Goal: Information Seeking & Learning: Learn about a topic

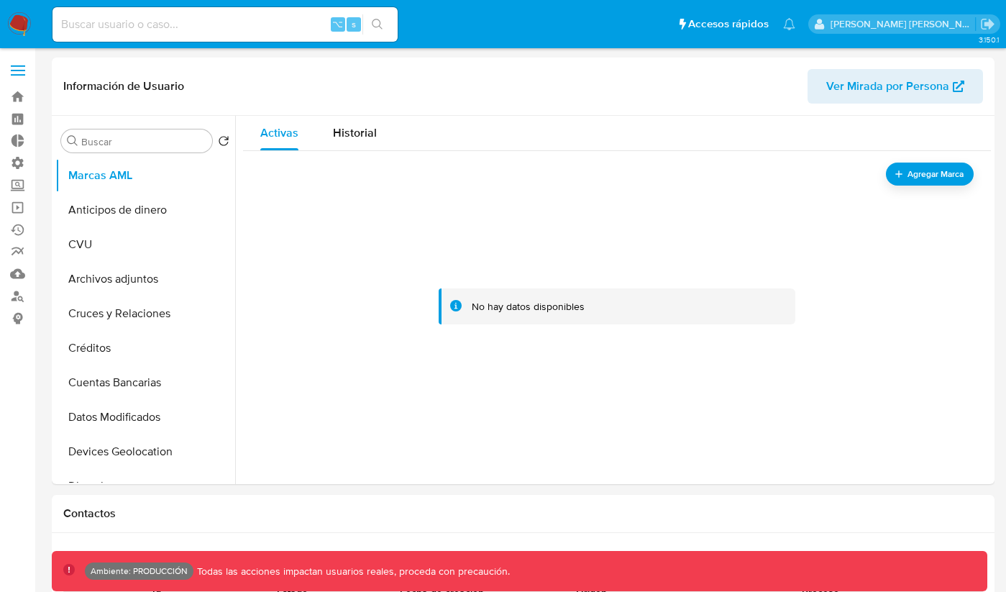
select select "10"
click at [938, 80] on span "Ver Mirada por Persona" at bounding box center [887, 86] width 123 height 35
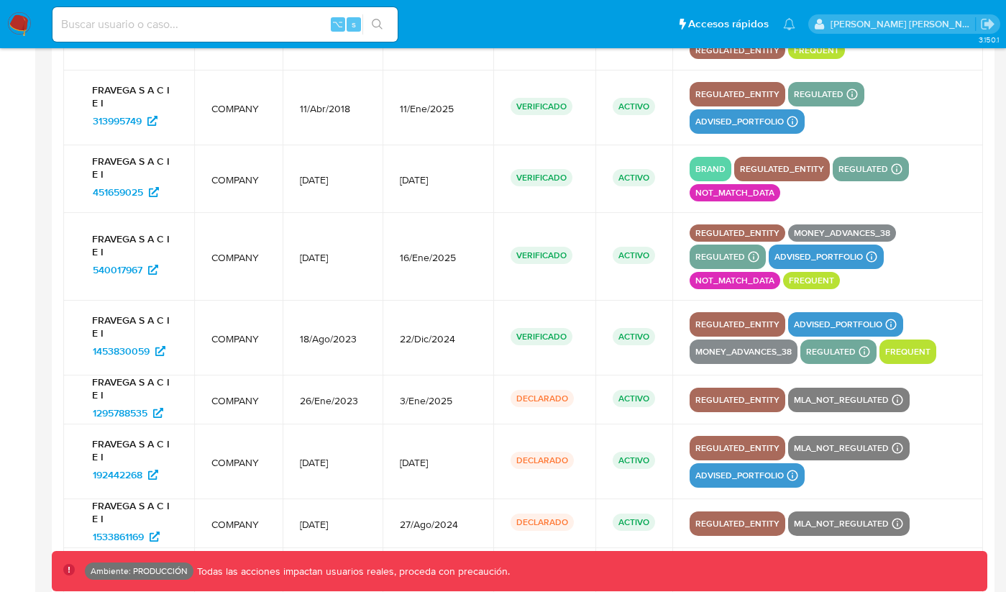
scroll to position [2289, 0]
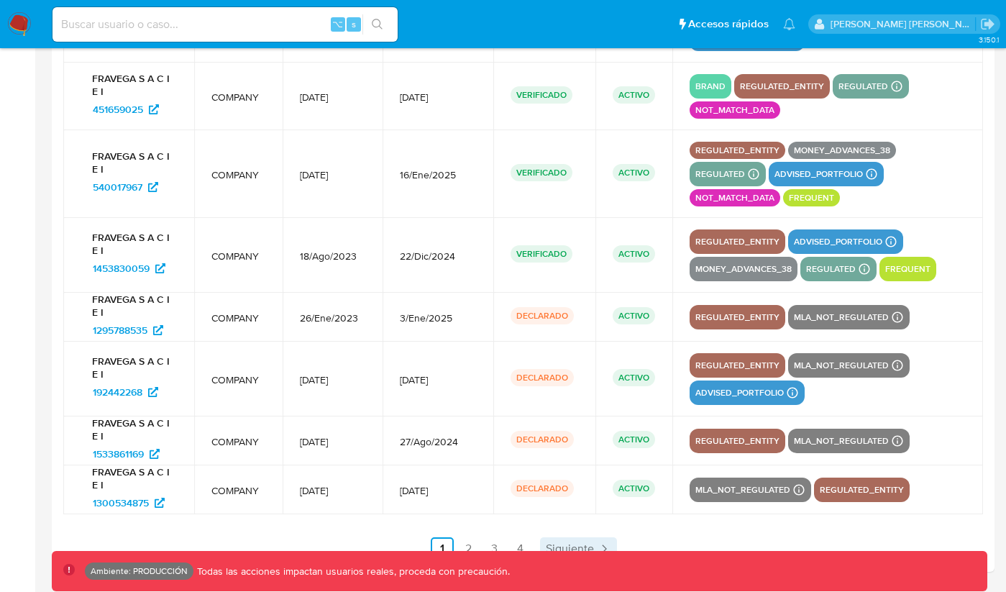
click at [559, 545] on span "Siguiente" at bounding box center [570, 549] width 48 height 12
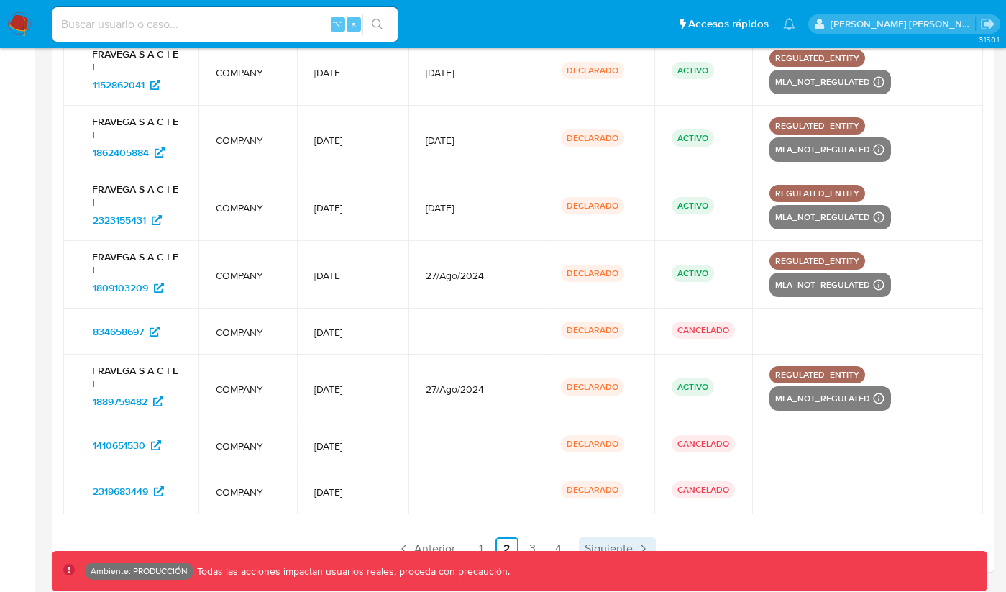
click at [559, 545] on link "4" at bounding box center [558, 548] width 23 height 23
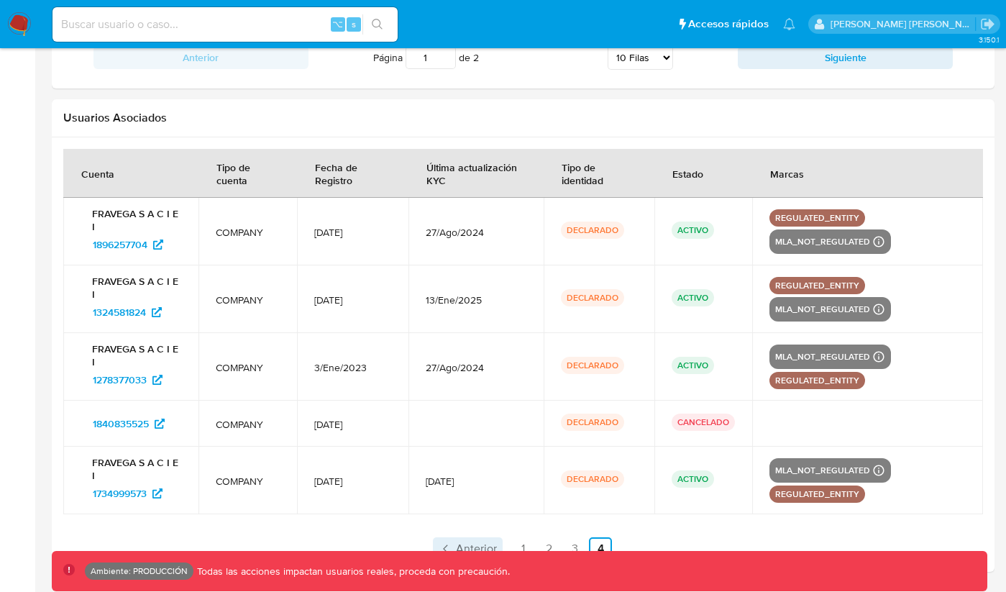
click at [472, 537] on link "Anterior" at bounding box center [468, 548] width 70 height 23
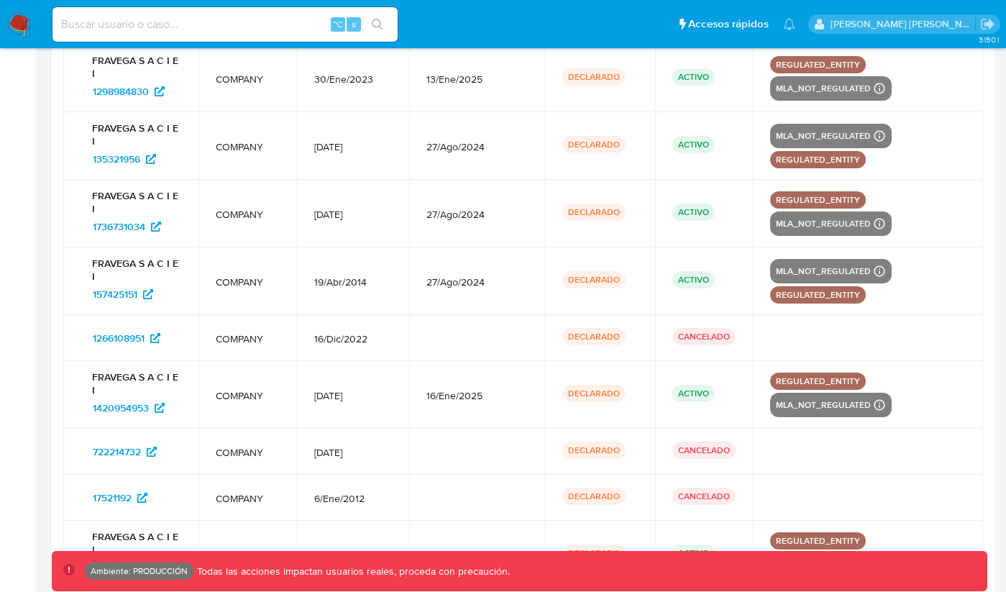
scroll to position [2186, 0]
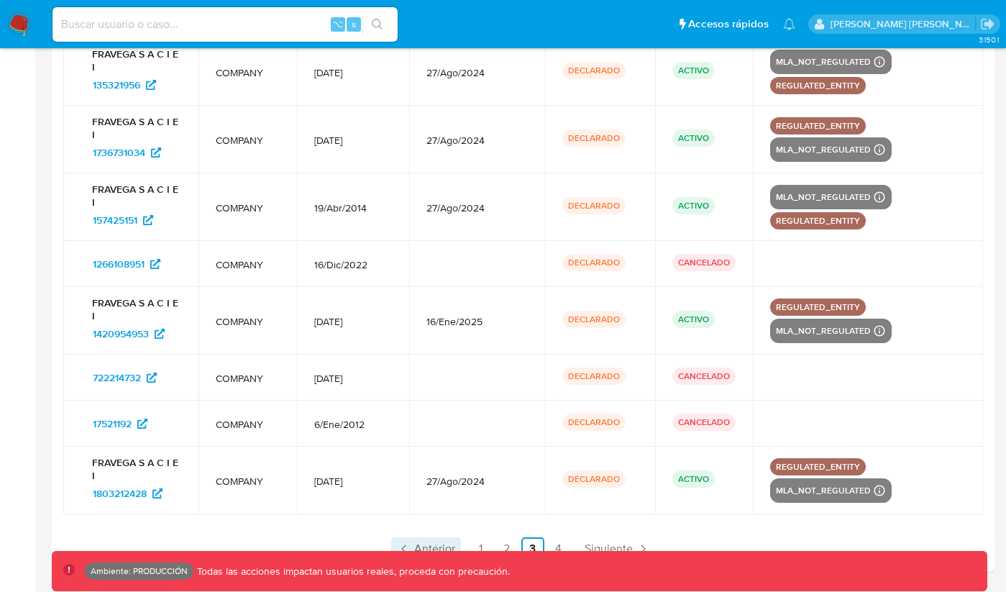
click at [448, 548] on span "Anterior" at bounding box center [434, 549] width 41 height 12
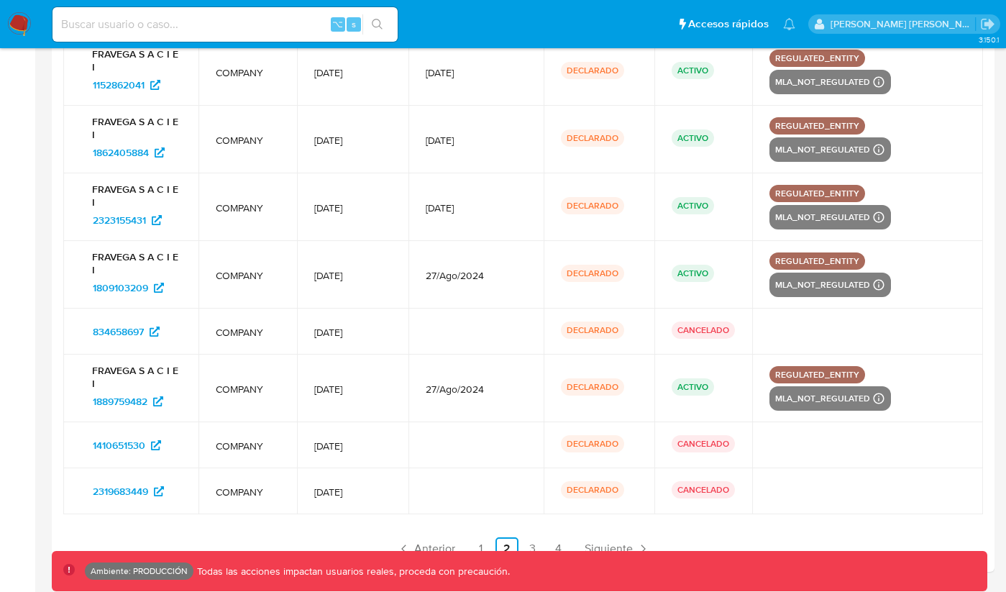
click at [441, 554] on div "Ambiente: PRODUCCIÓN Todas las acciones impactan usuarios reales, proceda con p…" at bounding box center [519, 571] width 935 height 40
click at [441, 548] on span "Anterior" at bounding box center [434, 549] width 41 height 12
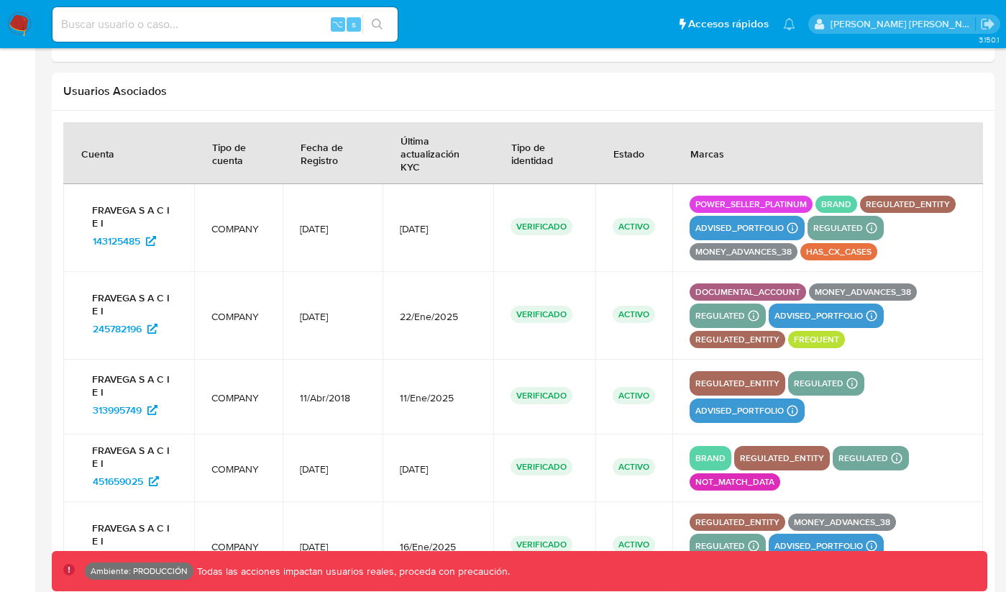
scroll to position [1898, 0]
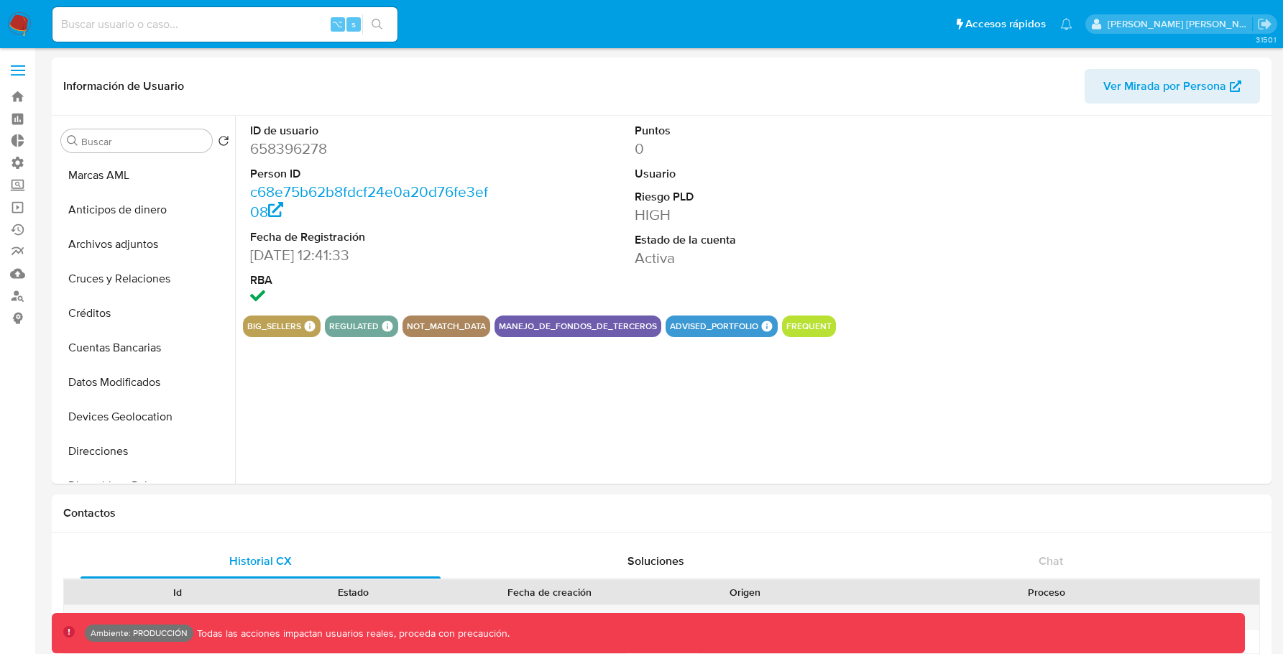
select select "10"
click at [1138, 88] on span "Ver Mirada por Persona" at bounding box center [1165, 86] width 123 height 35
click at [273, 27] on input at bounding box center [224, 24] width 345 height 19
paste input "143125485"
type input "143125485"
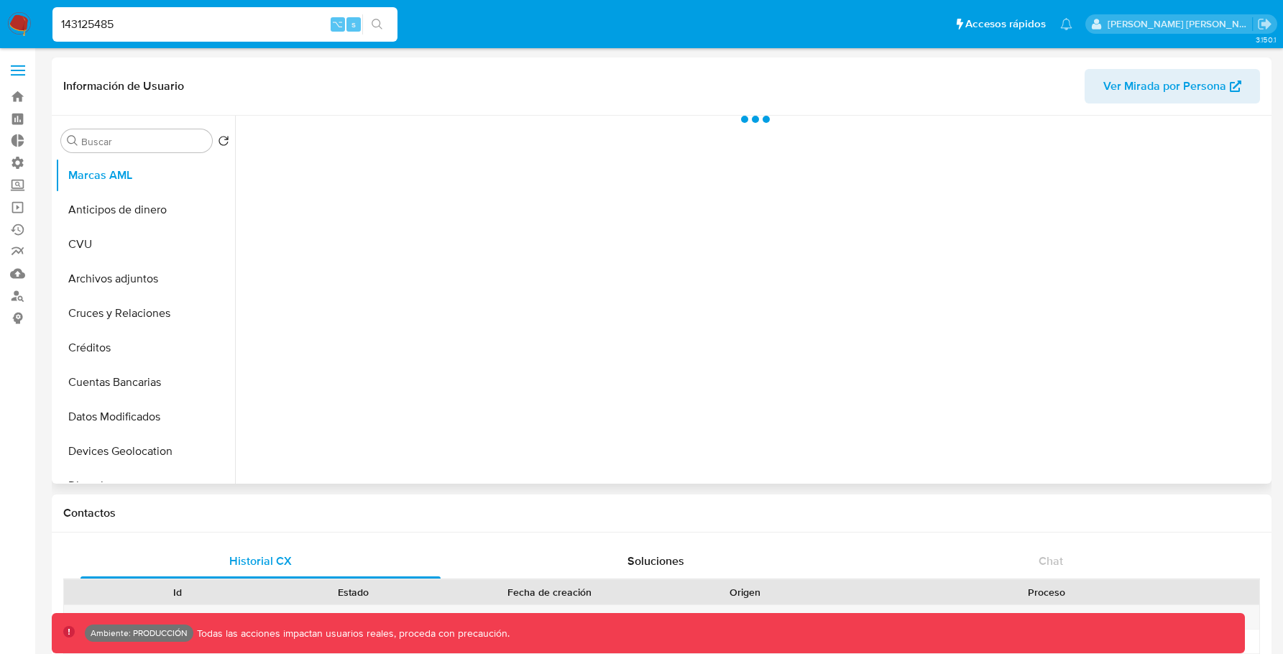
click at [1178, 98] on span "Ver Mirada por Persona" at bounding box center [1165, 86] width 123 height 35
select select "10"
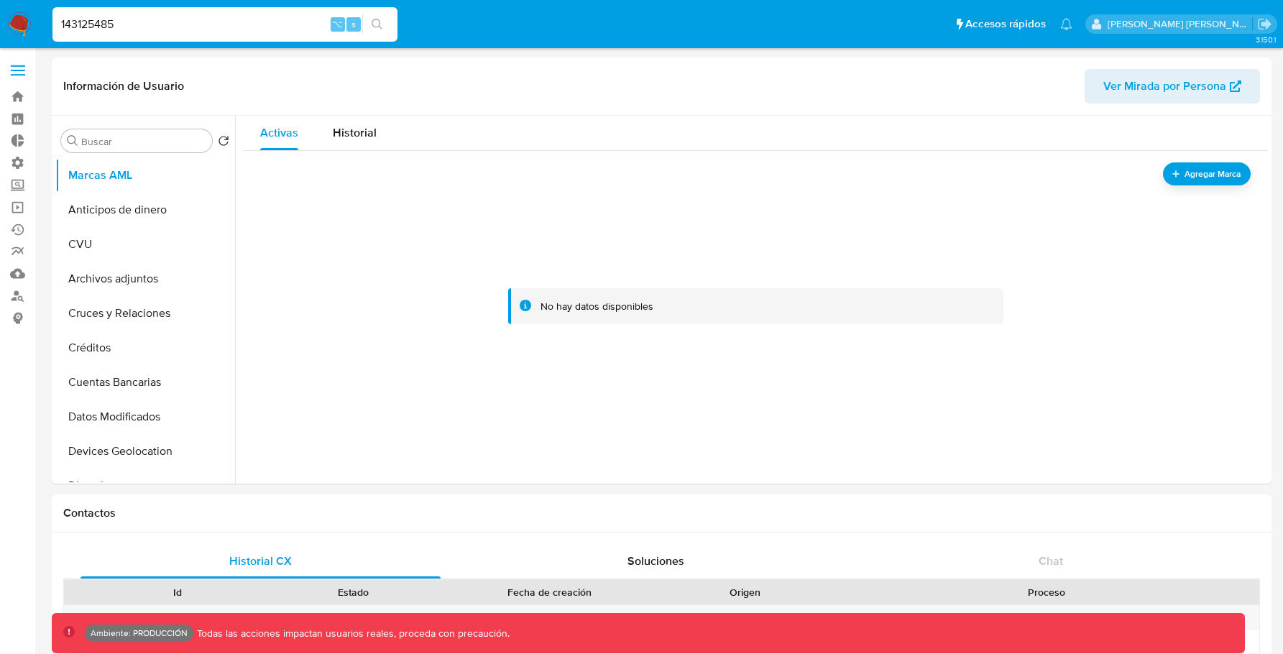
click at [273, 27] on input "143125485" at bounding box center [224, 24] width 345 height 19
click at [237, 35] on div "143125485 ⌥ s" at bounding box center [224, 24] width 345 height 35
click at [237, 20] on input "143125485" at bounding box center [224, 24] width 345 height 19
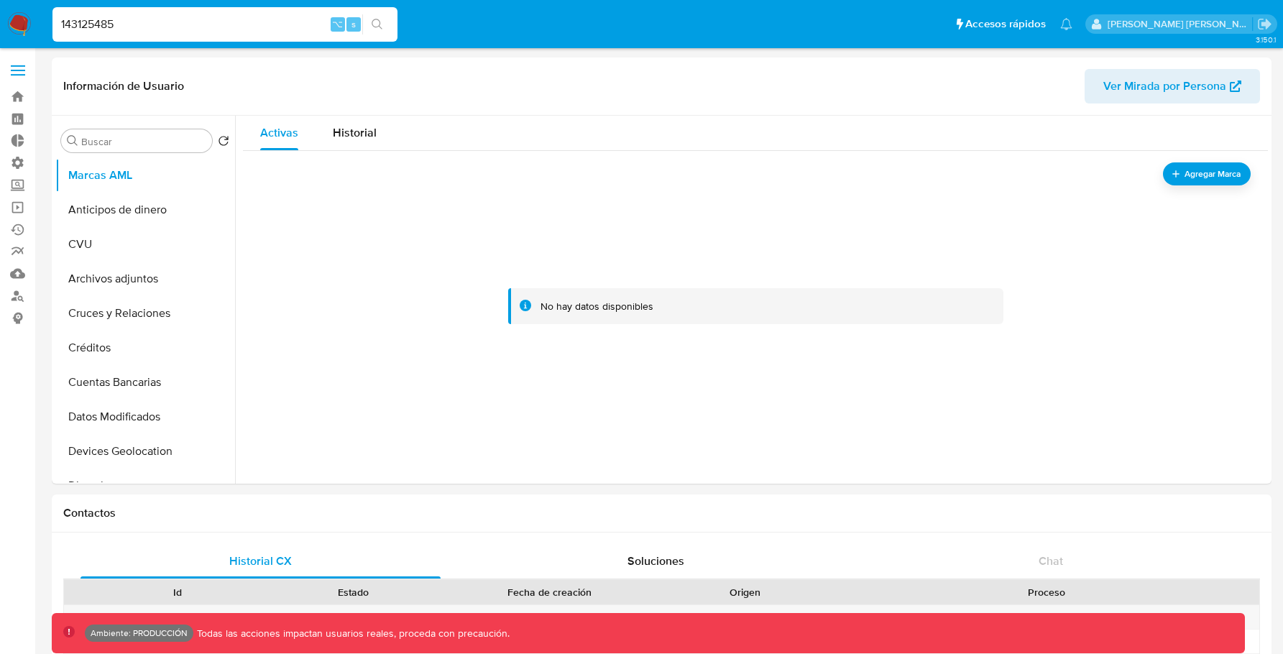
click at [237, 20] on input "143125485" at bounding box center [224, 24] width 345 height 19
paste input "058425c6bb88d08005770e62c7053780"
type input "058425c6bb88d08005770e62c7053780"
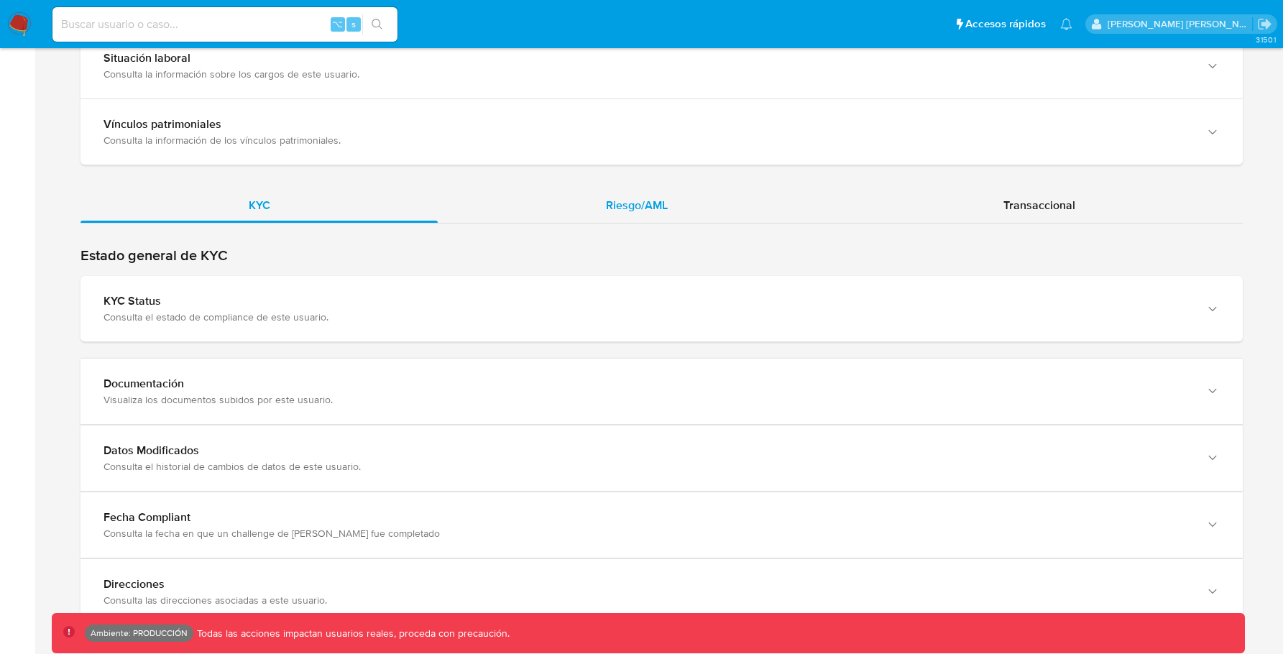
scroll to position [1215, 0]
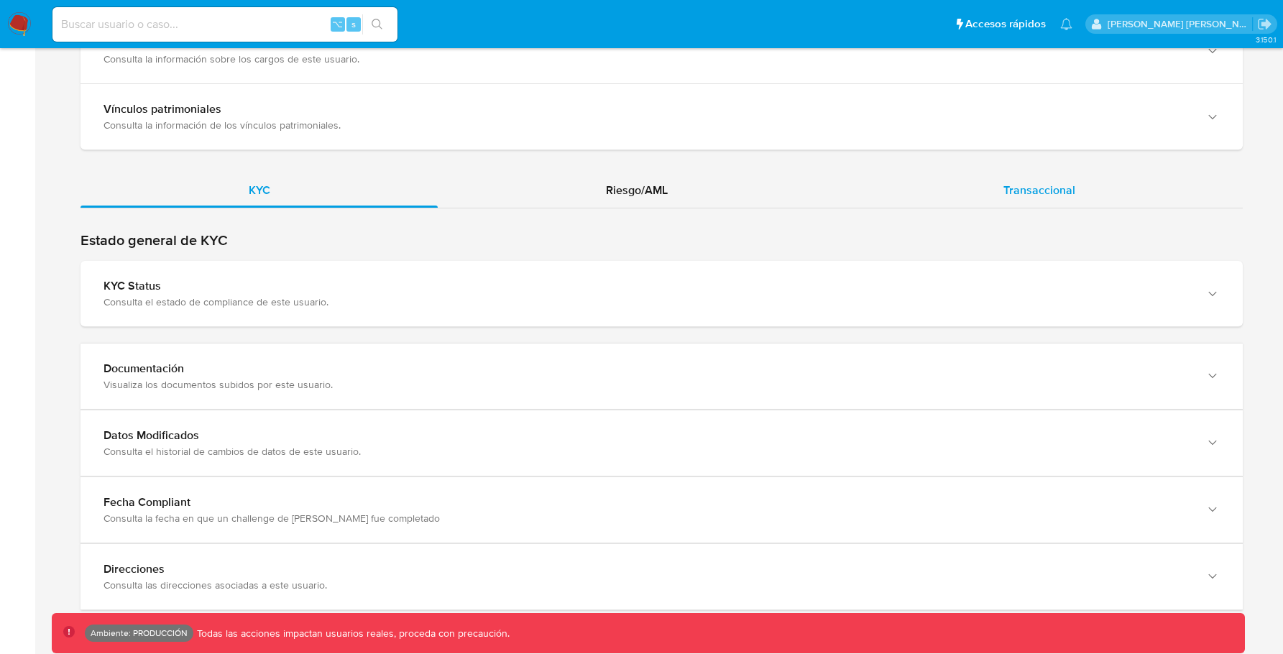
click at [961, 186] on div "Transaccional" at bounding box center [1040, 190] width 408 height 35
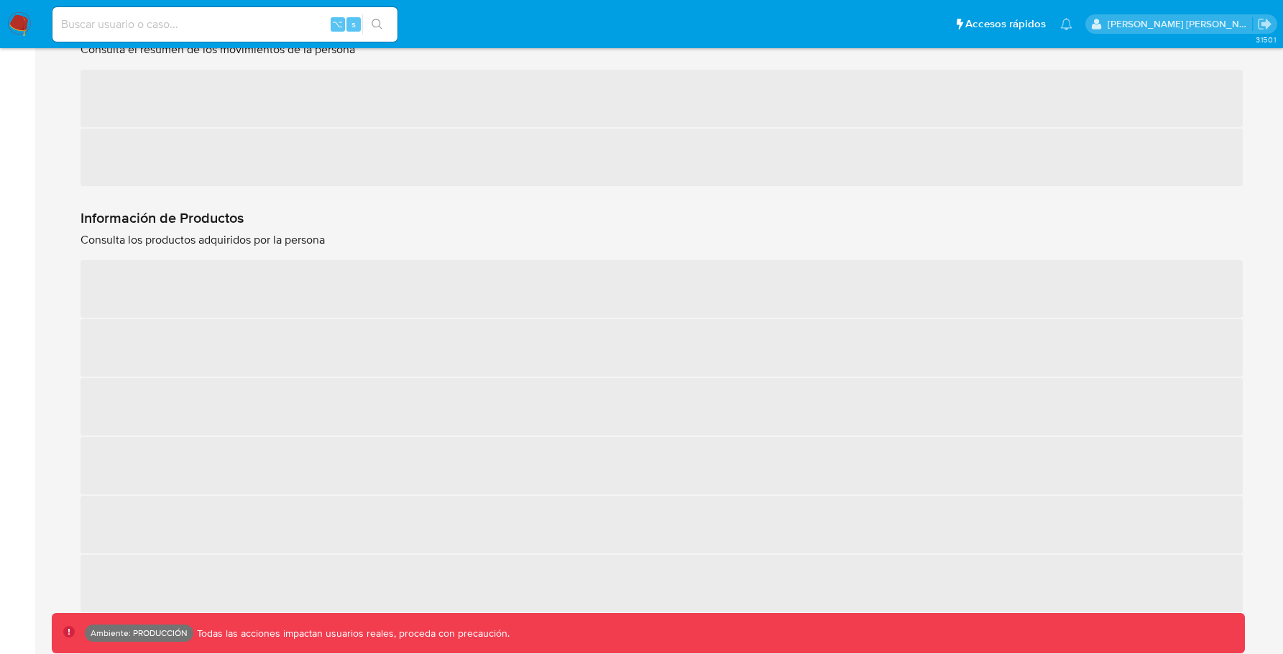
scroll to position [1419, 0]
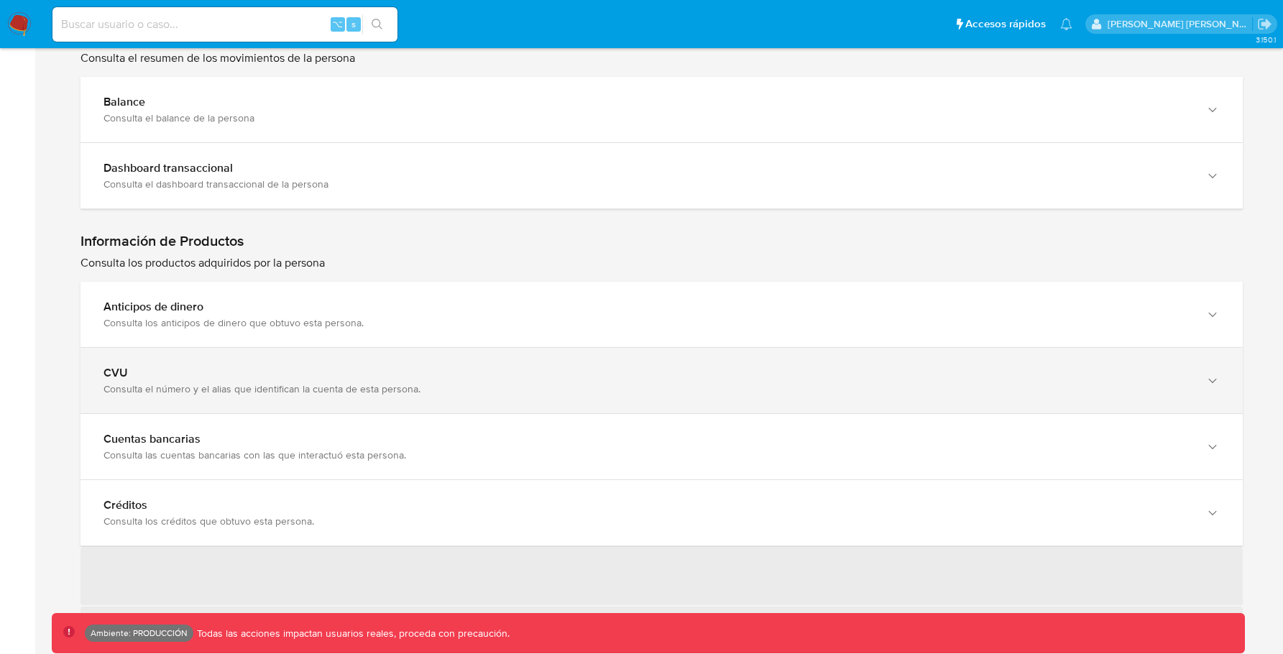
click at [395, 380] on div "CVU Consulta el número y el alias que identifican la cuenta de esta persona." at bounding box center [648, 380] width 1088 height 29
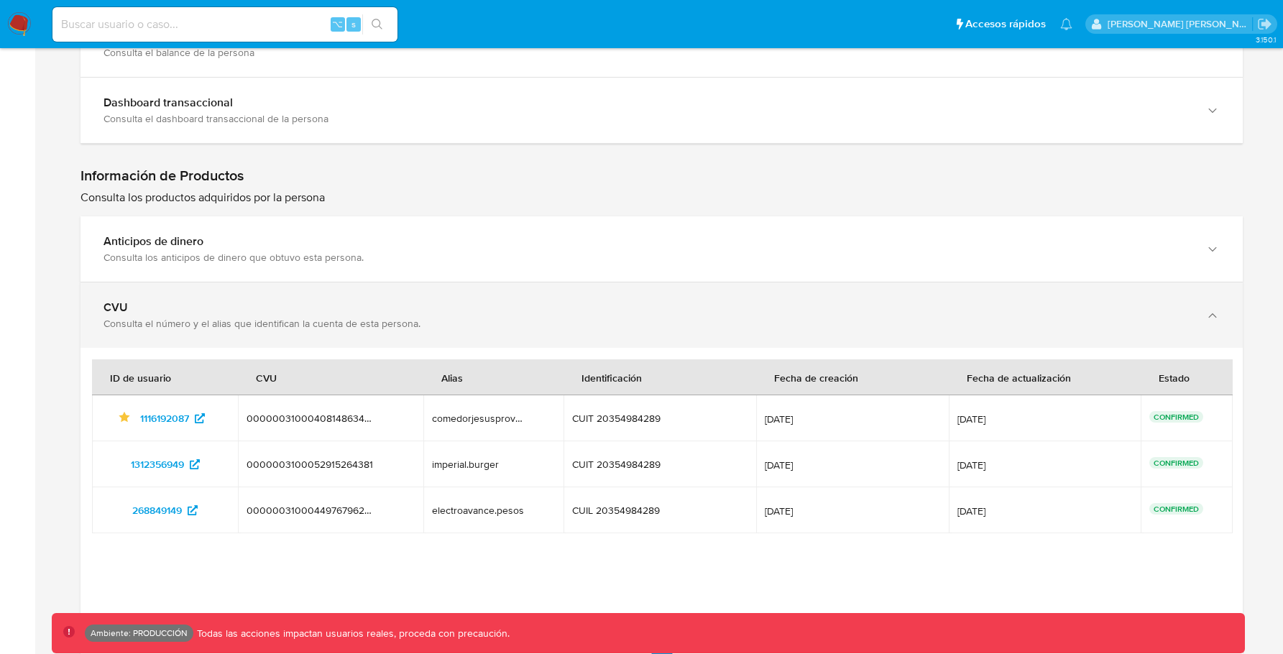
scroll to position [1490, 0]
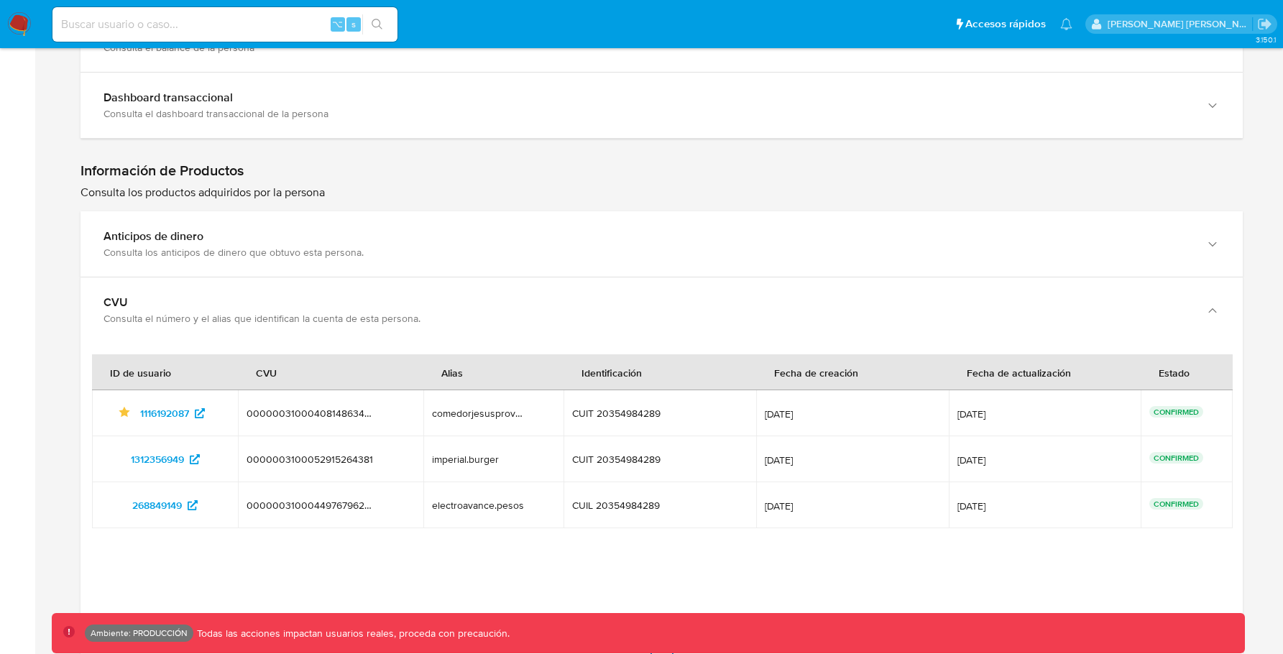
click at [178, 427] on td "Identificado como usuario principal 1116192087" at bounding box center [165, 413] width 146 height 46
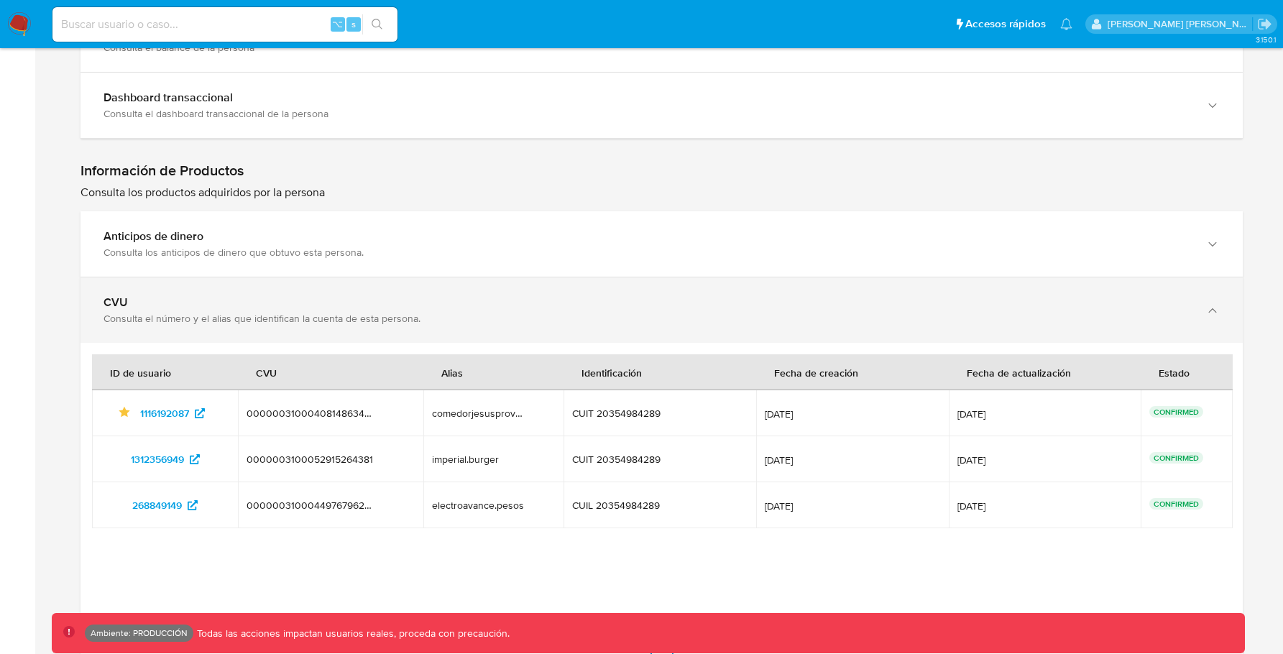
click at [195, 325] on div "Consulta el número y el alias que identifican la cuenta de esta persona." at bounding box center [648, 318] width 1088 height 13
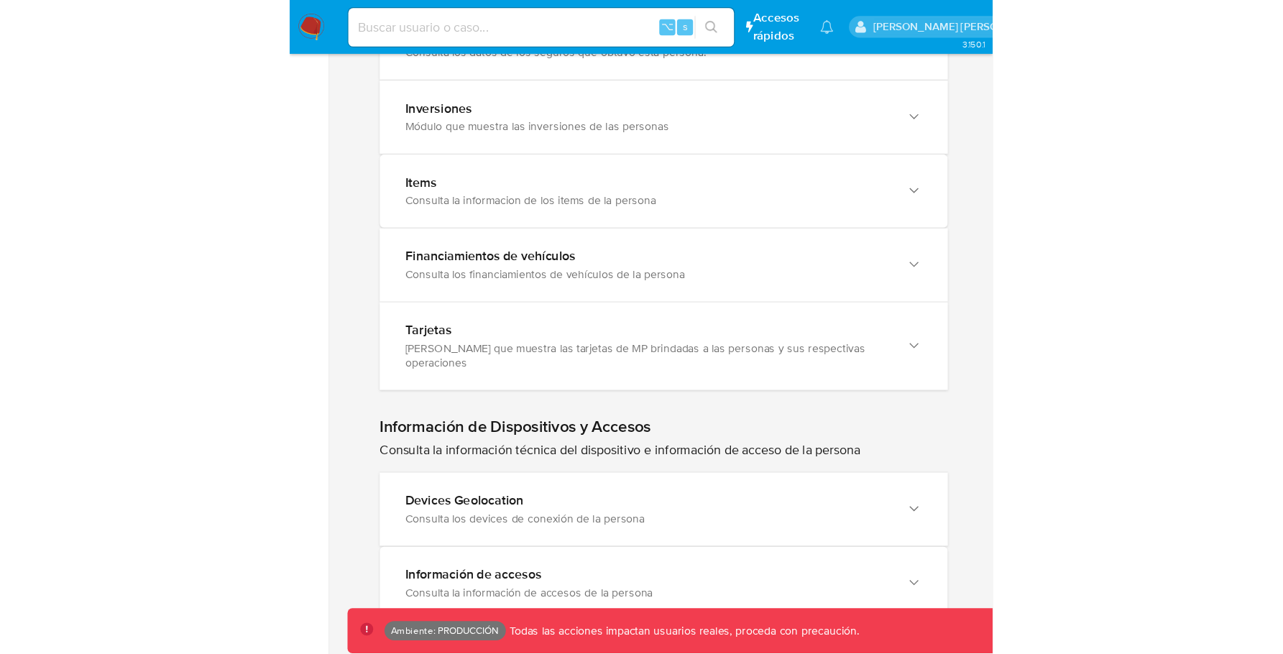
scroll to position [1958, 0]
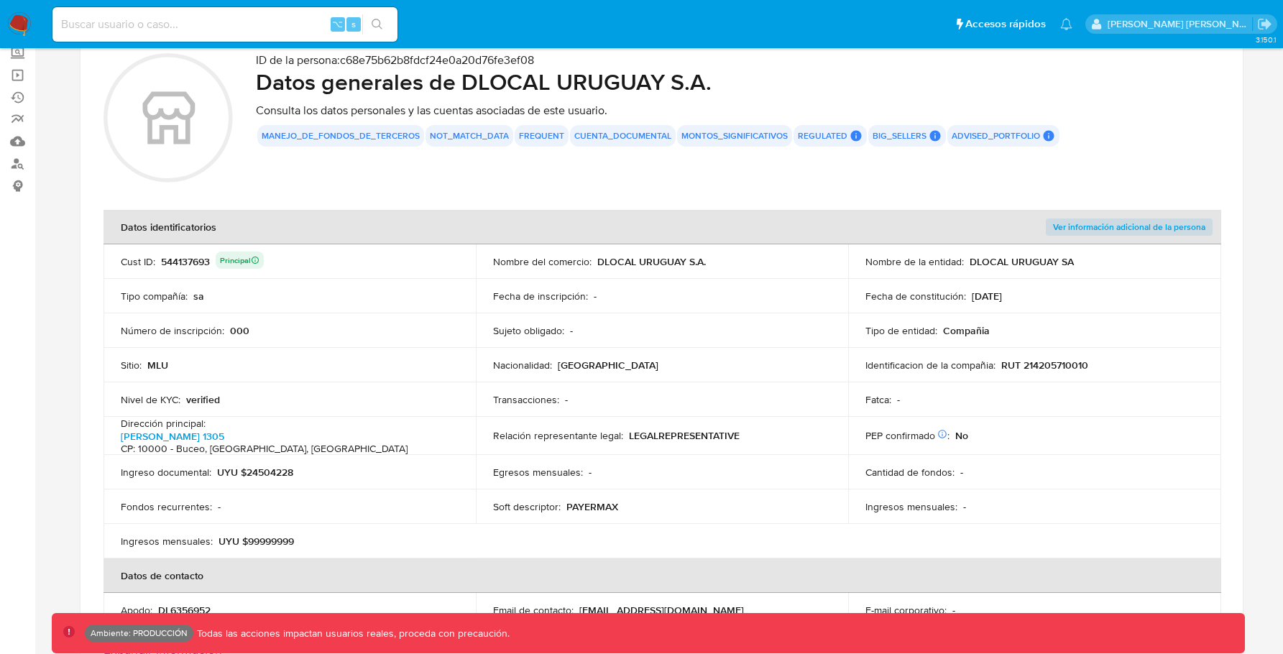
scroll to position [132, 0]
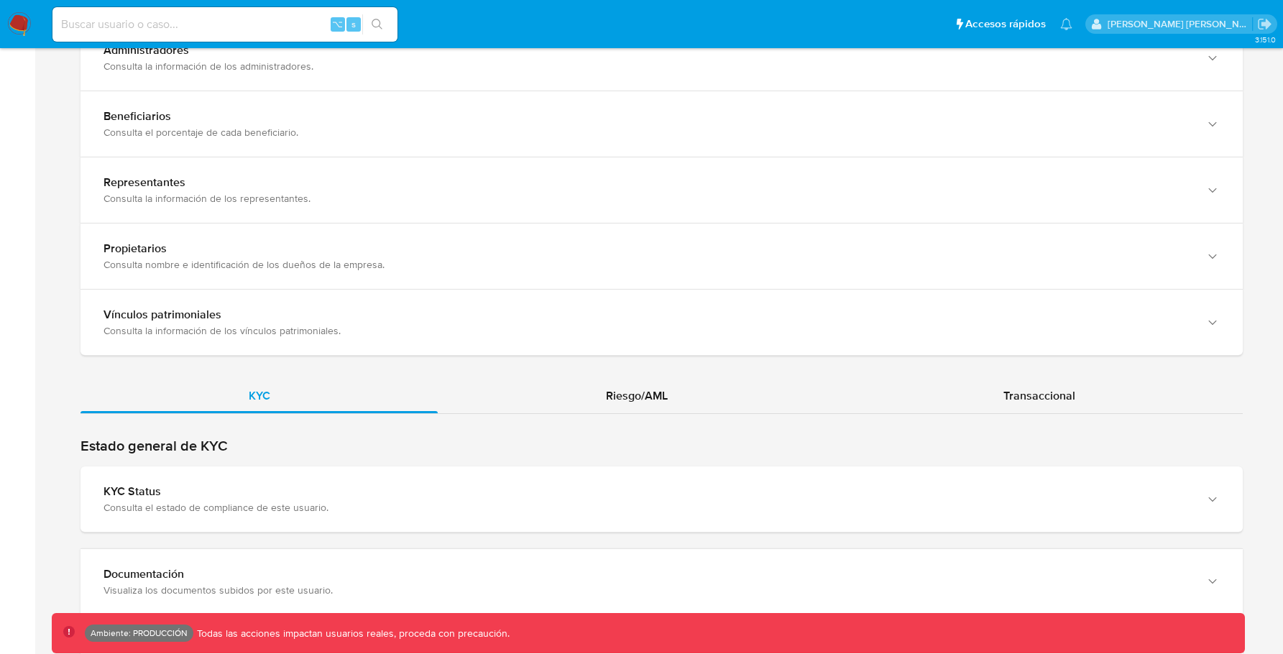
scroll to position [1353, 0]
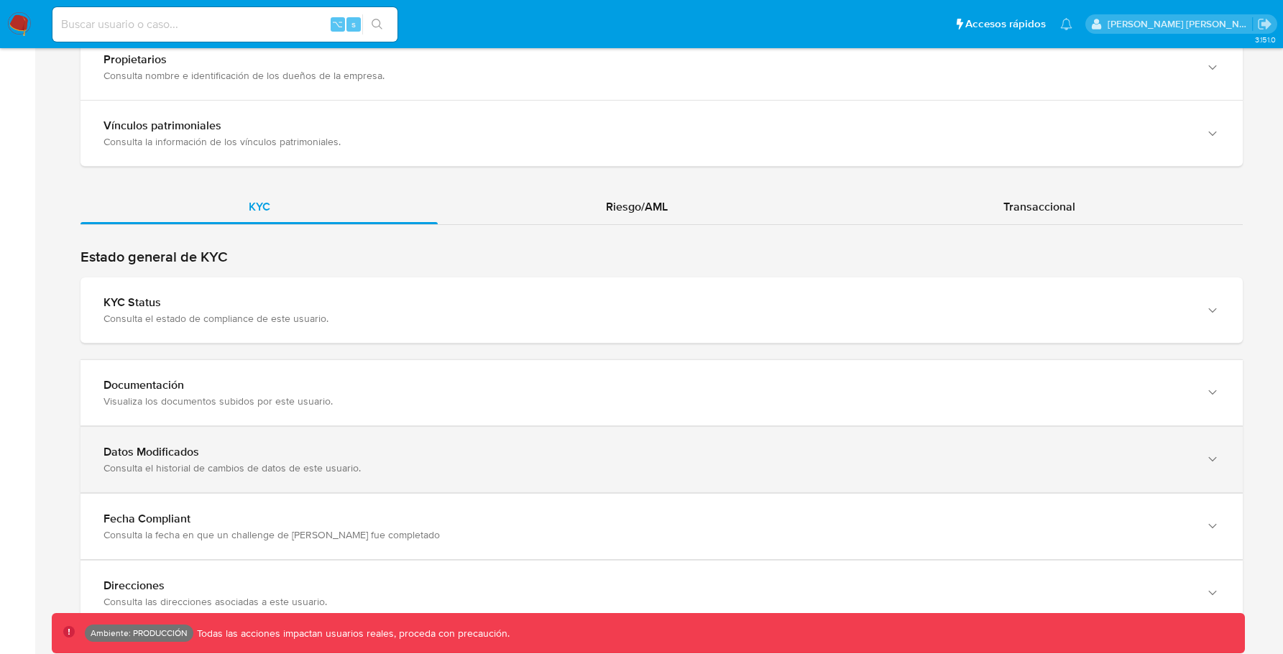
click at [477, 445] on div "Datos Modificados" at bounding box center [648, 452] width 1088 height 14
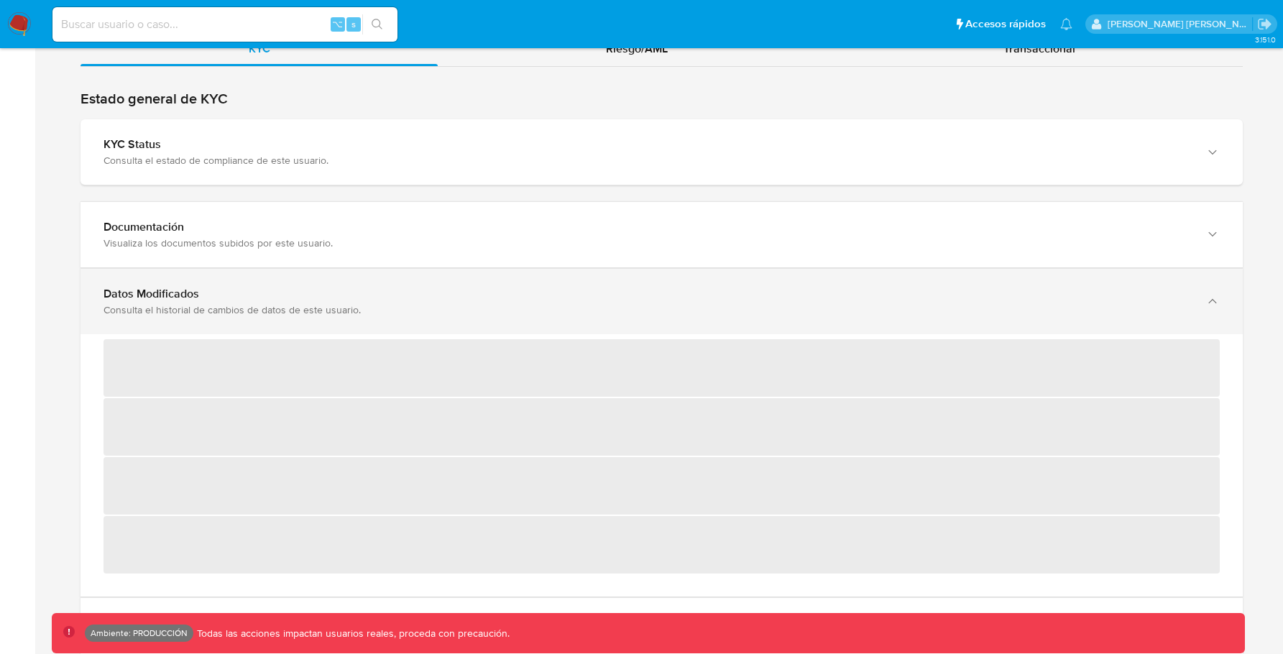
scroll to position [1523, 0]
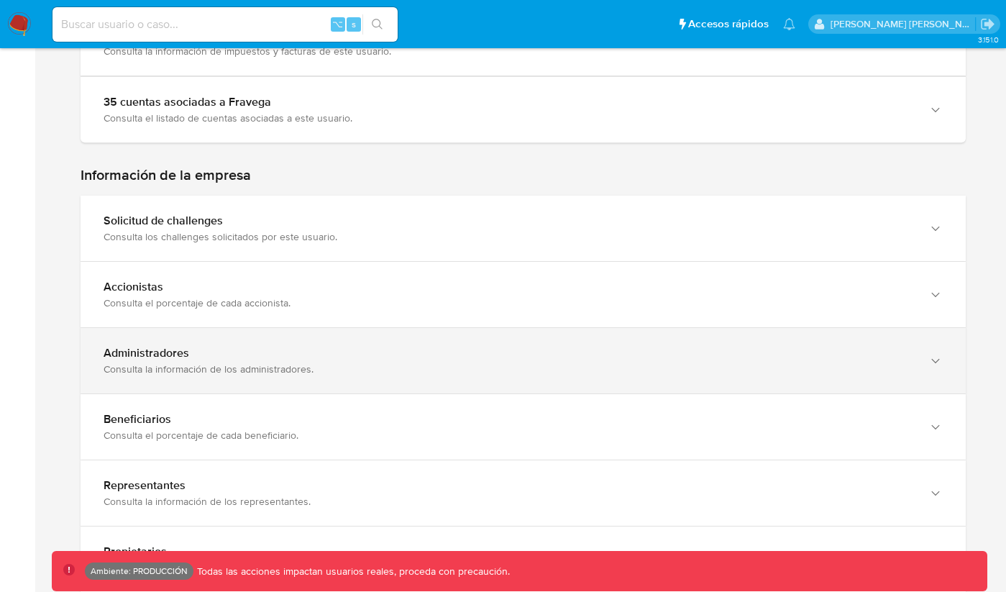
scroll to position [843, 0]
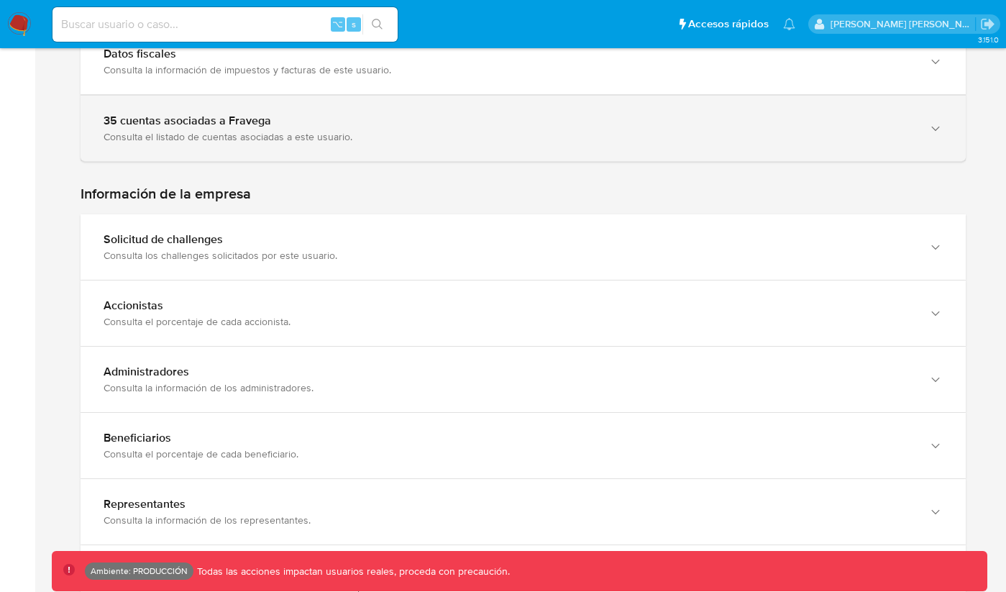
click at [401, 144] on div "35 cuentas asociadas a Fravega Consulta el listado de cuentas asociadas a este …" at bounding box center [523, 128] width 885 height 65
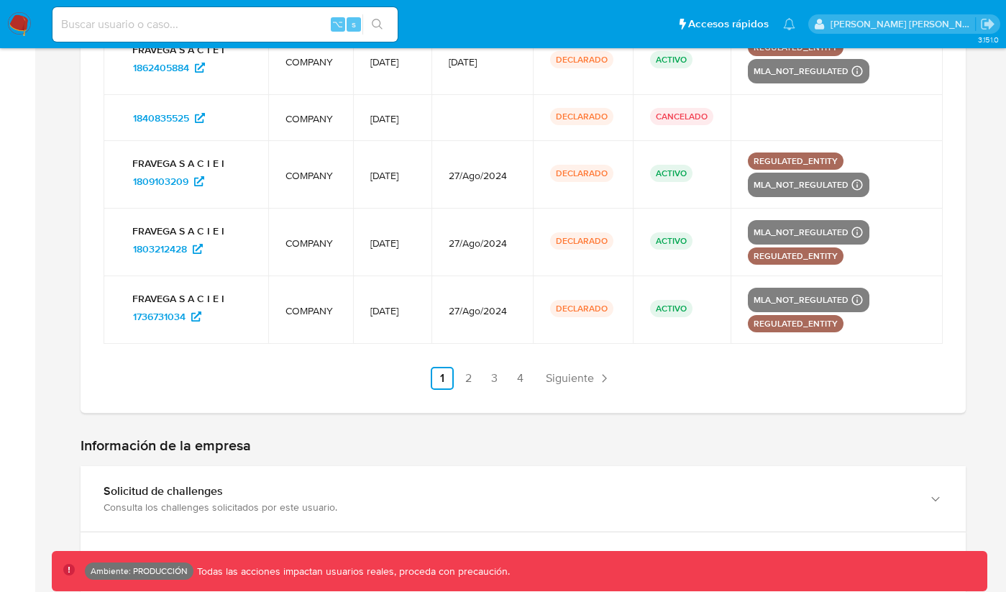
scroll to position [1430, 0]
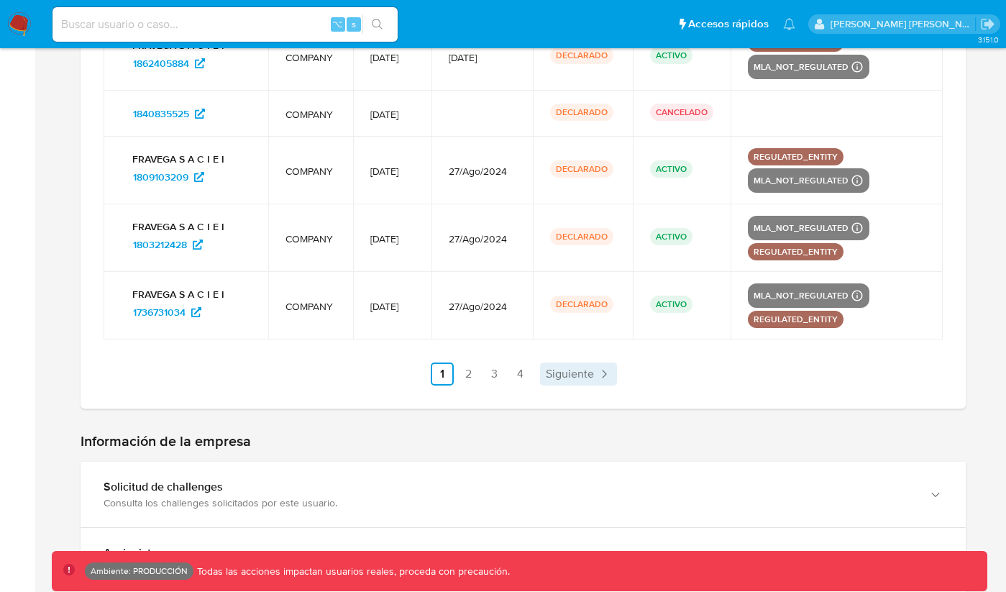
click at [553, 368] on span "Siguiente" at bounding box center [570, 374] width 48 height 12
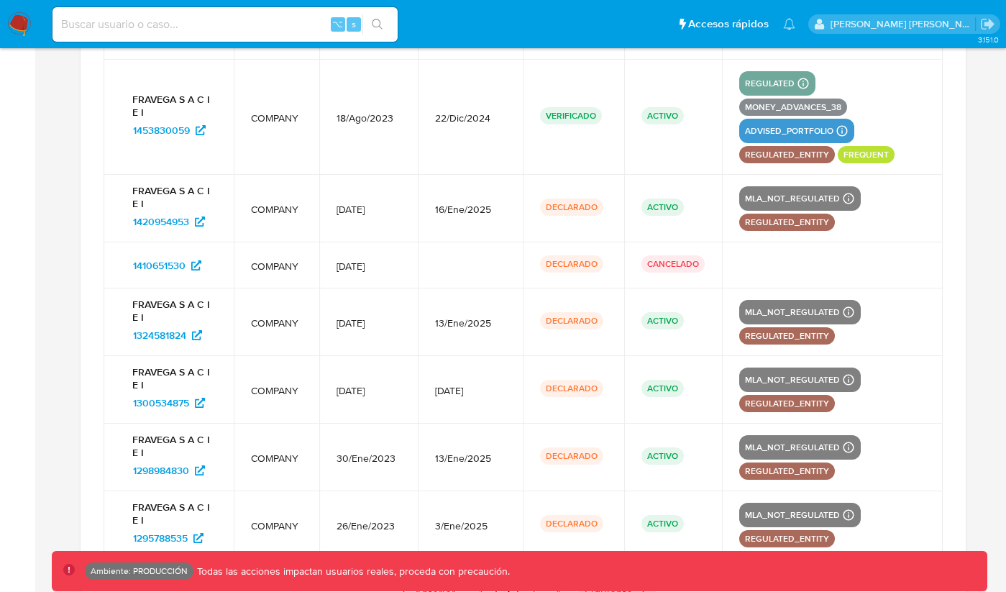
scroll to position [1291, 0]
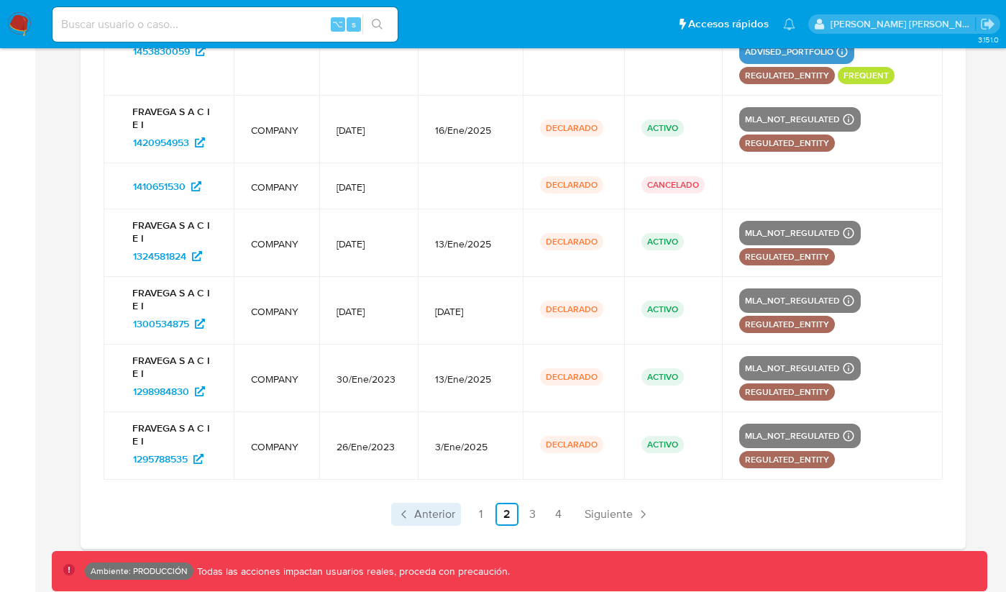
click at [454, 508] on span "Anterior" at bounding box center [434, 514] width 41 height 12
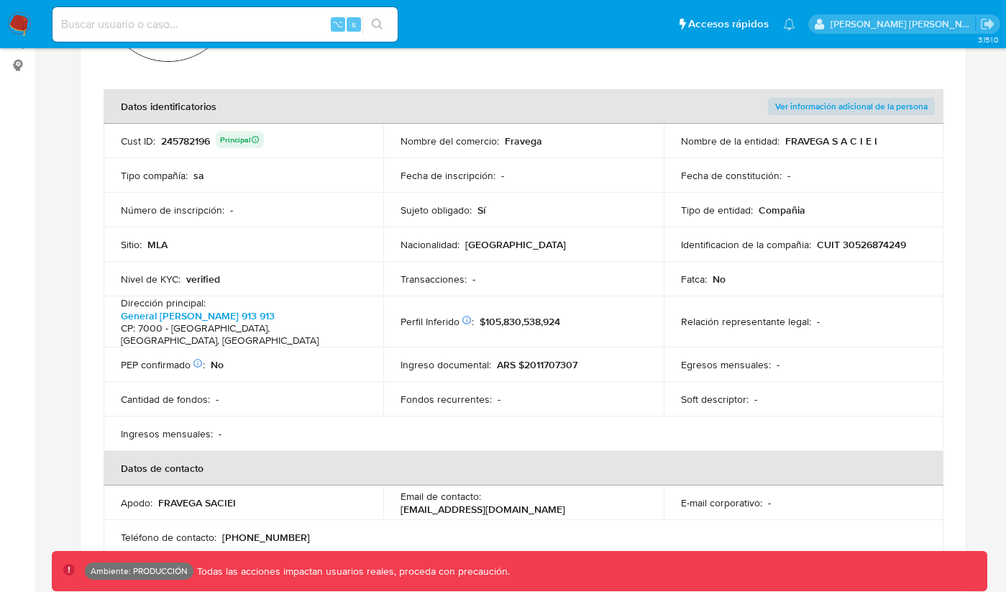
scroll to position [0, 0]
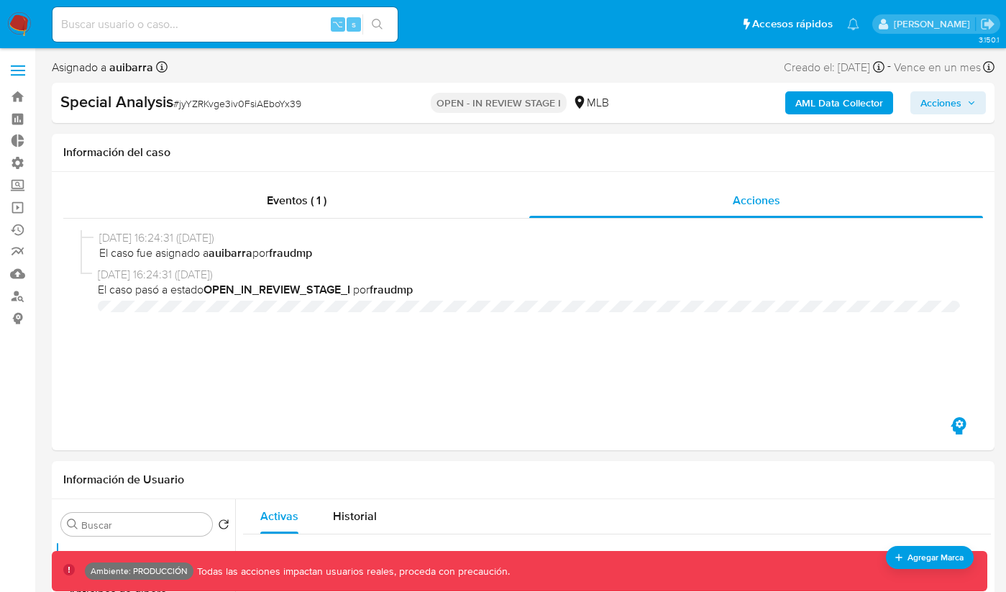
select select "10"
click at [254, 18] on input at bounding box center [224, 24] width 345 height 19
paste input "658396278"
type input "658396278"
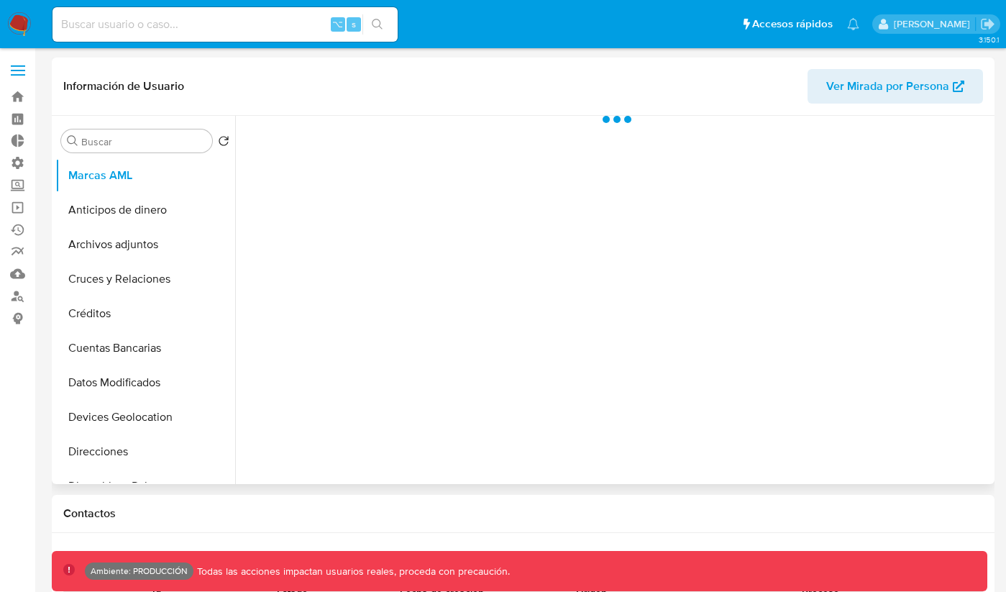
click at [831, 83] on span "Ver Mirada por Persona" at bounding box center [887, 86] width 123 height 35
select select "10"
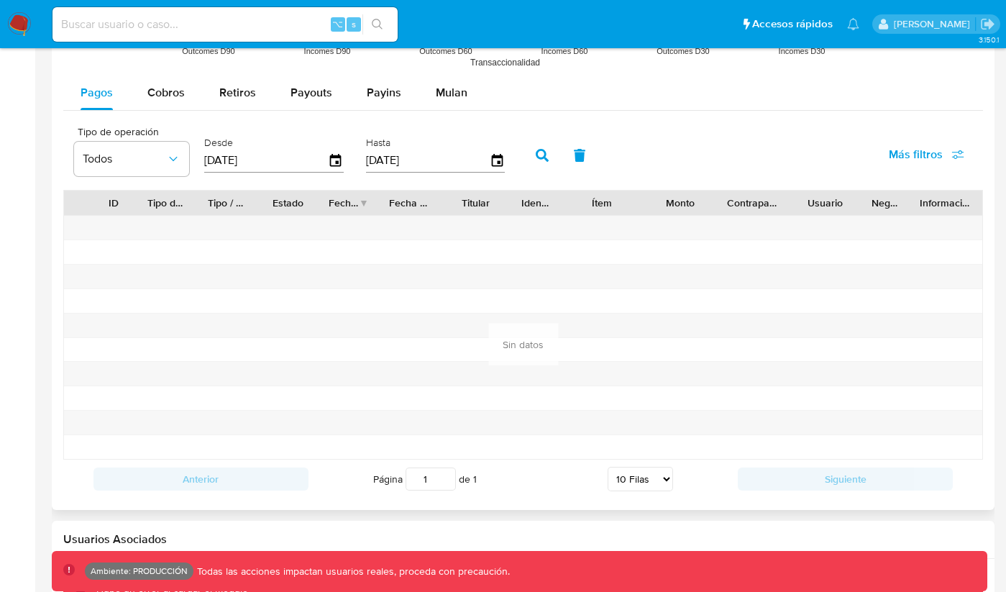
scroll to position [1381, 0]
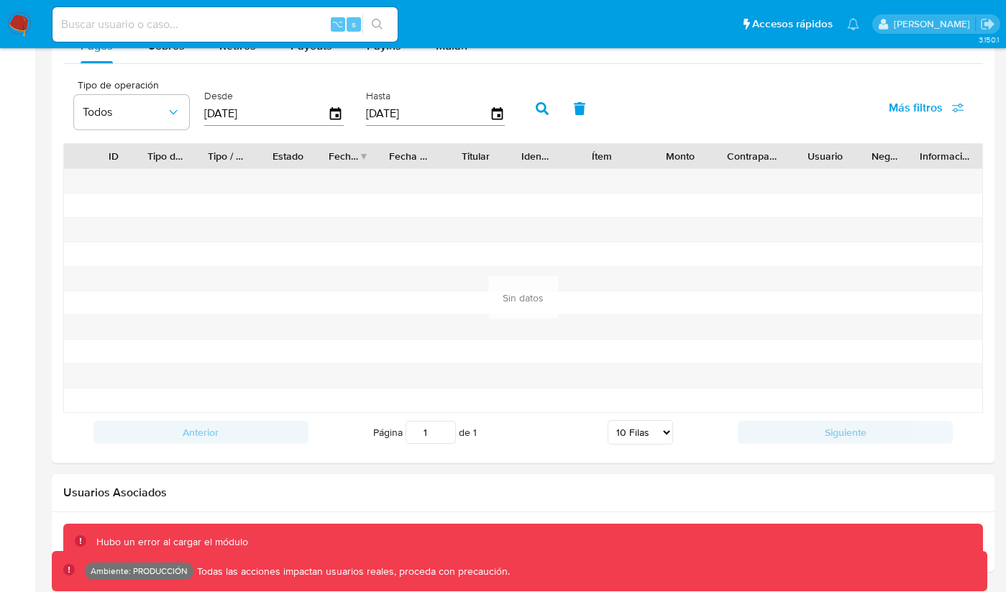
click at [335, 526] on div "Hubo un error al cargar el módulo" at bounding box center [523, 541] width 920 height 37
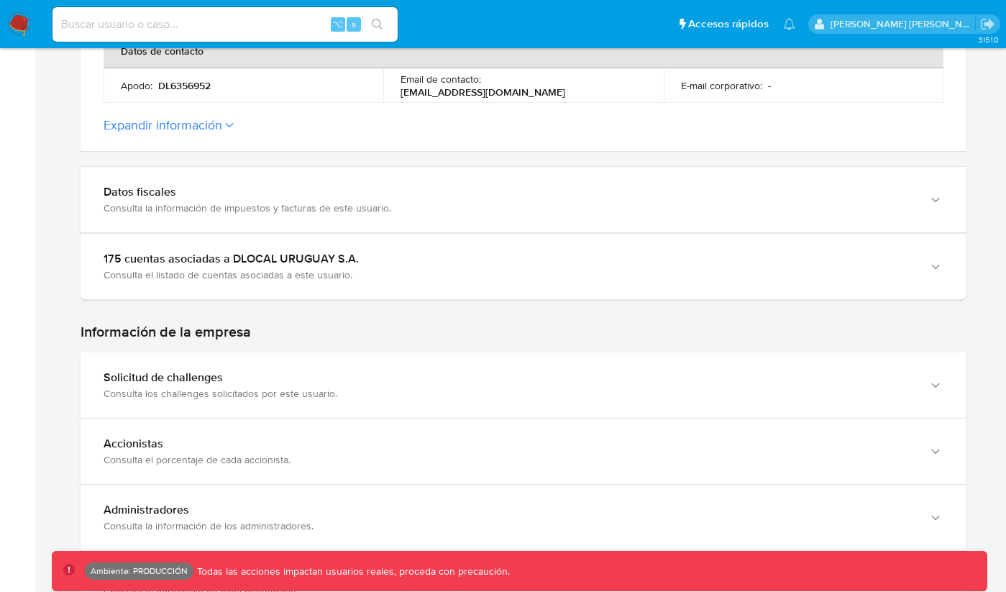
scroll to position [720, 0]
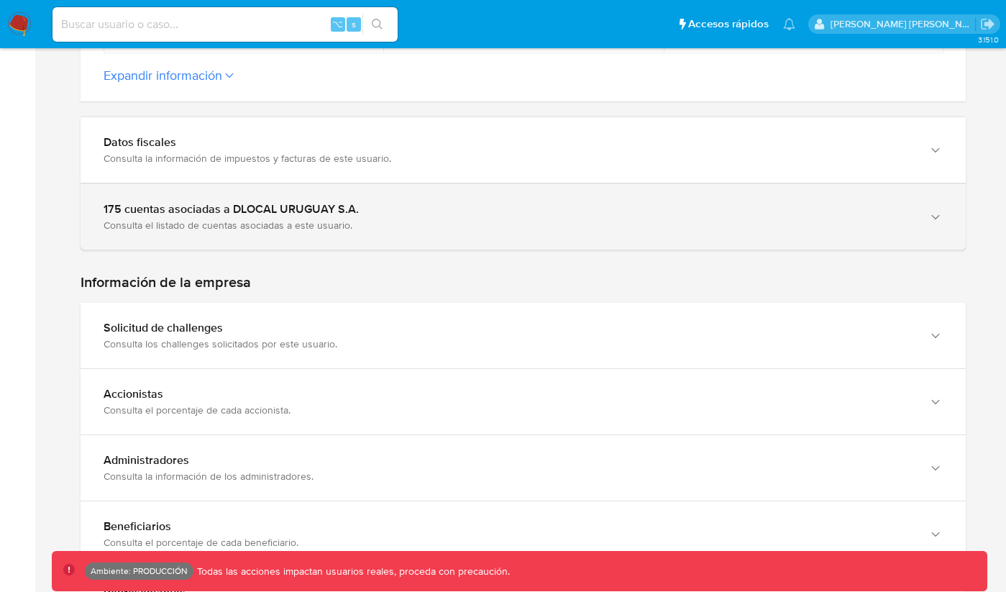
click at [600, 202] on div "175 cuentas asociadas a DLOCAL URUGUAY S.A." at bounding box center [509, 209] width 810 height 14
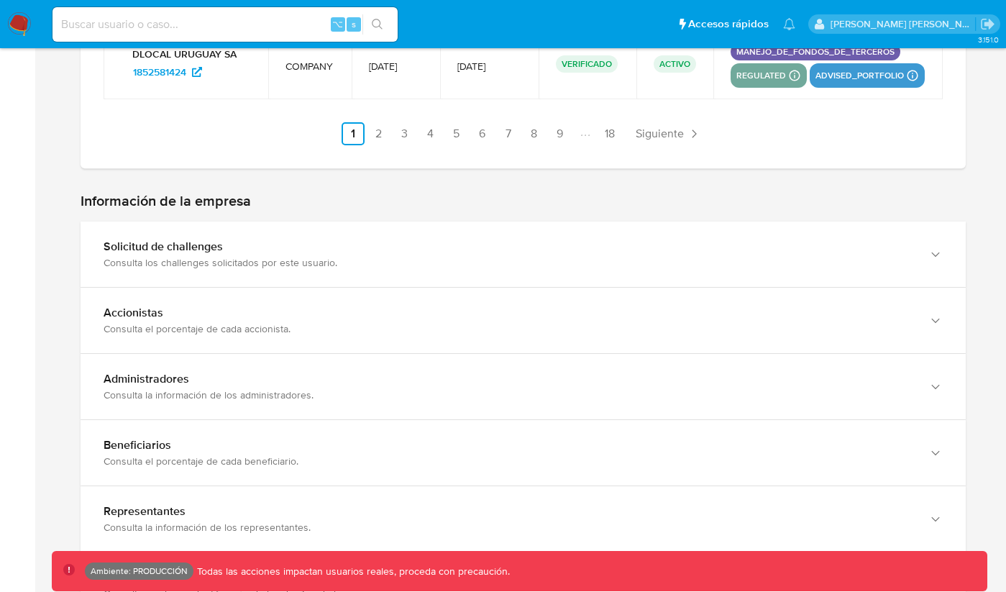
scroll to position [1762, 0]
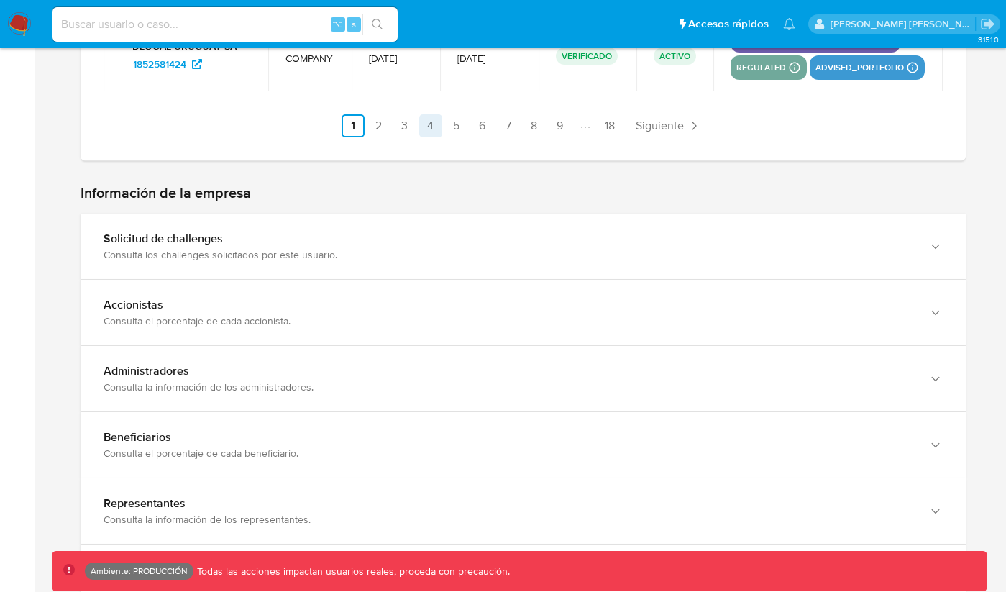
click at [420, 137] on link "4" at bounding box center [430, 125] width 23 height 23
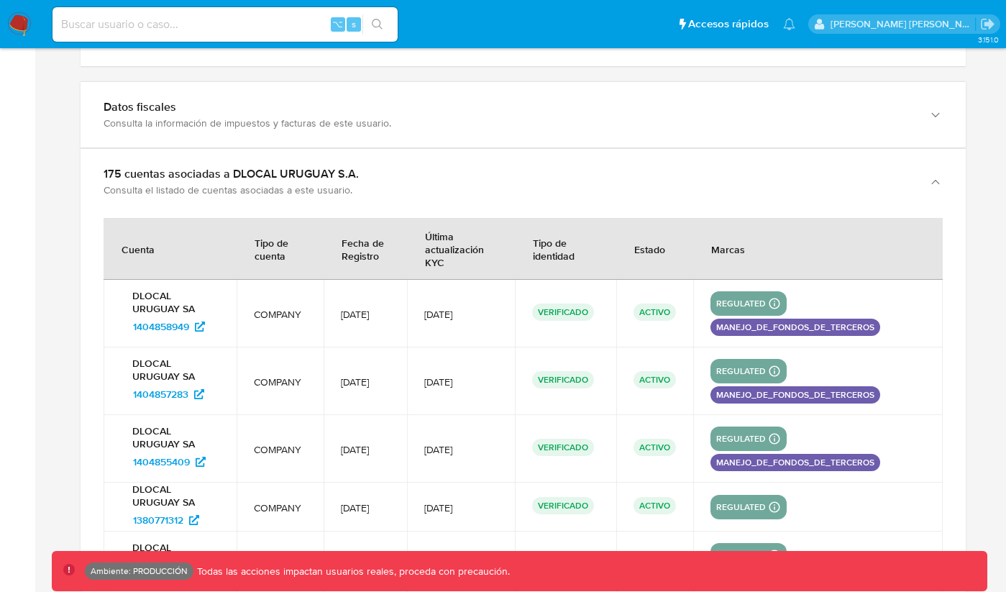
scroll to position [754, 0]
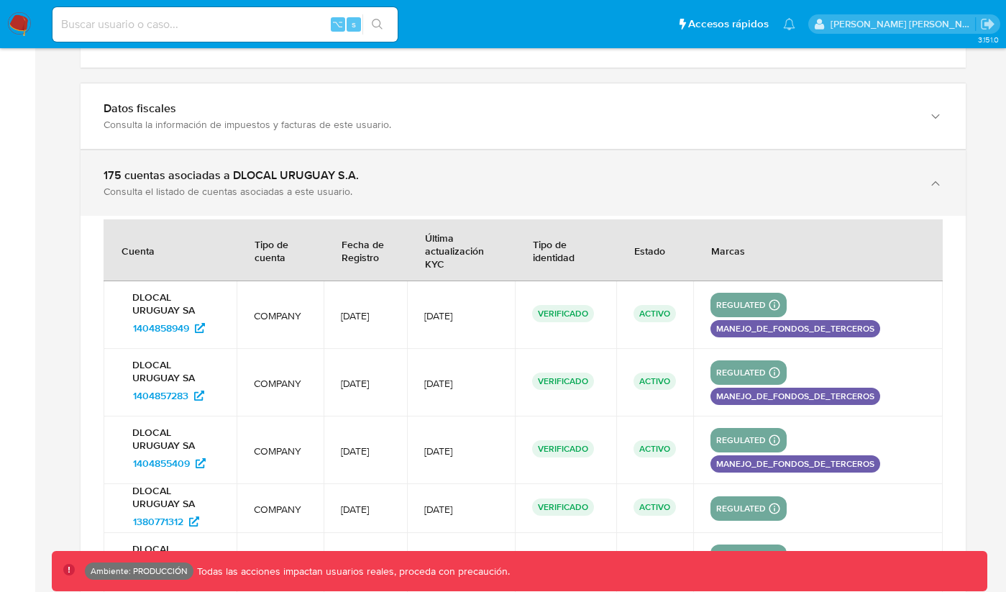
click at [513, 168] on div "175 cuentas asociadas a DLOCAL URUGUAY S.A." at bounding box center [509, 175] width 810 height 14
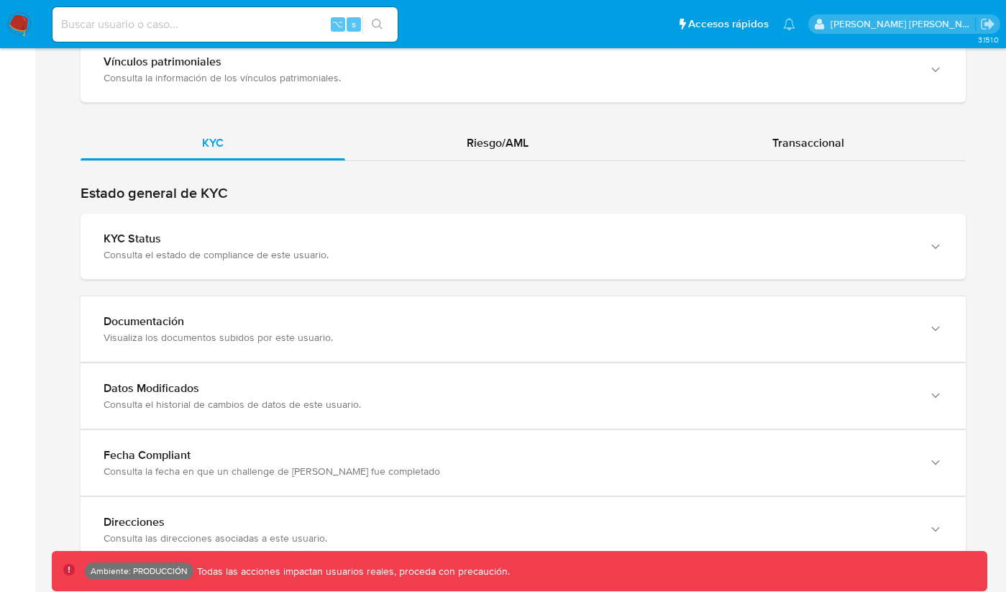
scroll to position [1384, 0]
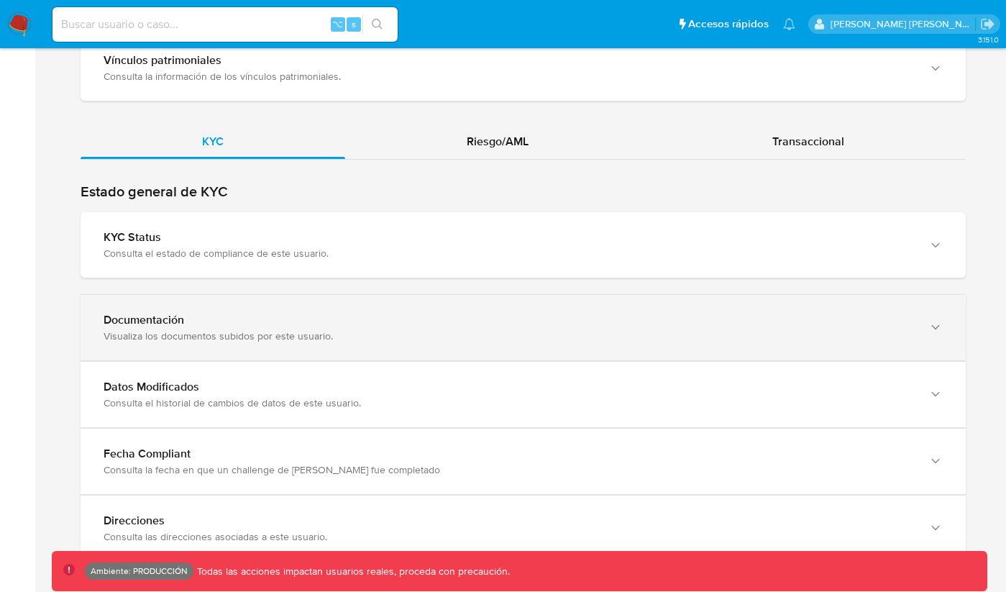
click at [423, 313] on div "Documentación" at bounding box center [509, 320] width 810 height 14
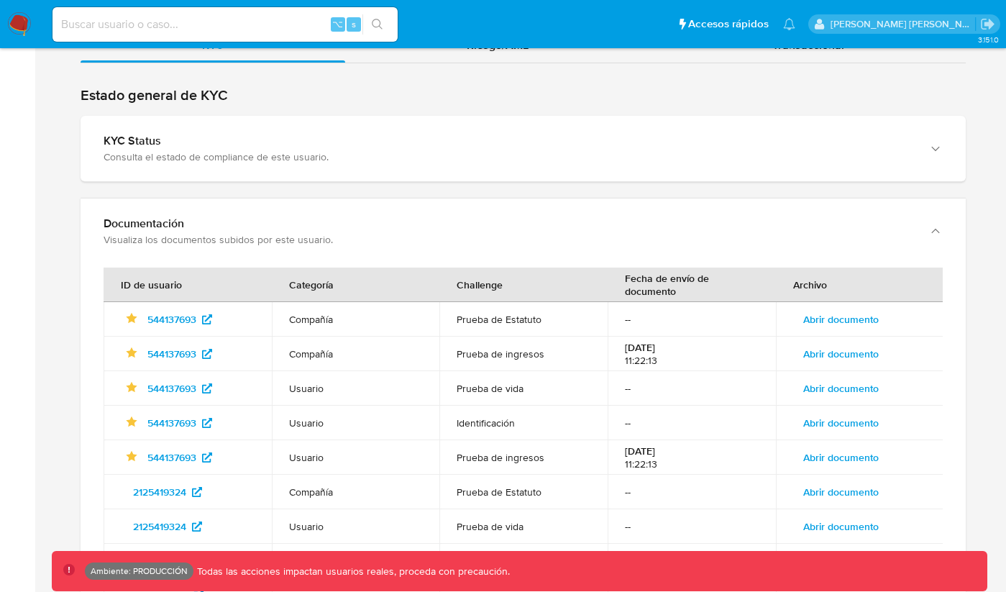
scroll to position [1481, 0]
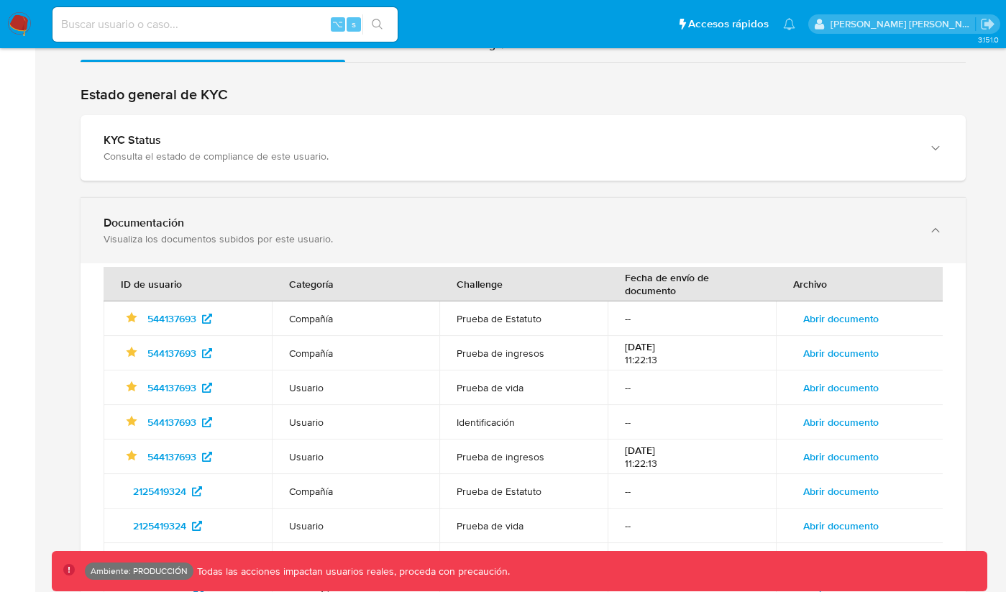
click at [432, 242] on div "Documentación Visualiza los documentos subidos por este usuario." at bounding box center [523, 230] width 885 height 65
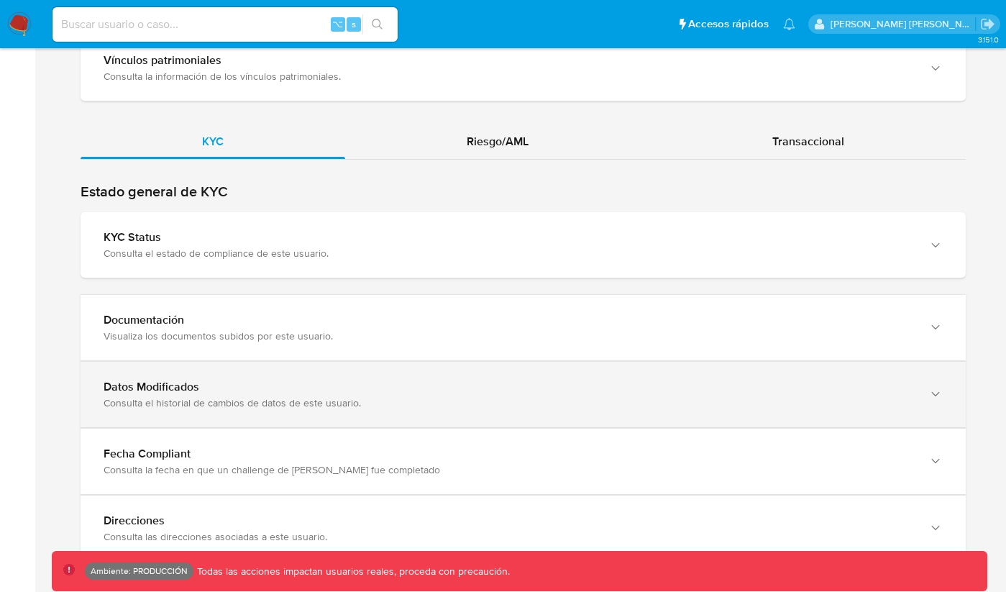
click at [326, 380] on div "Datos Modificados" at bounding box center [509, 387] width 810 height 14
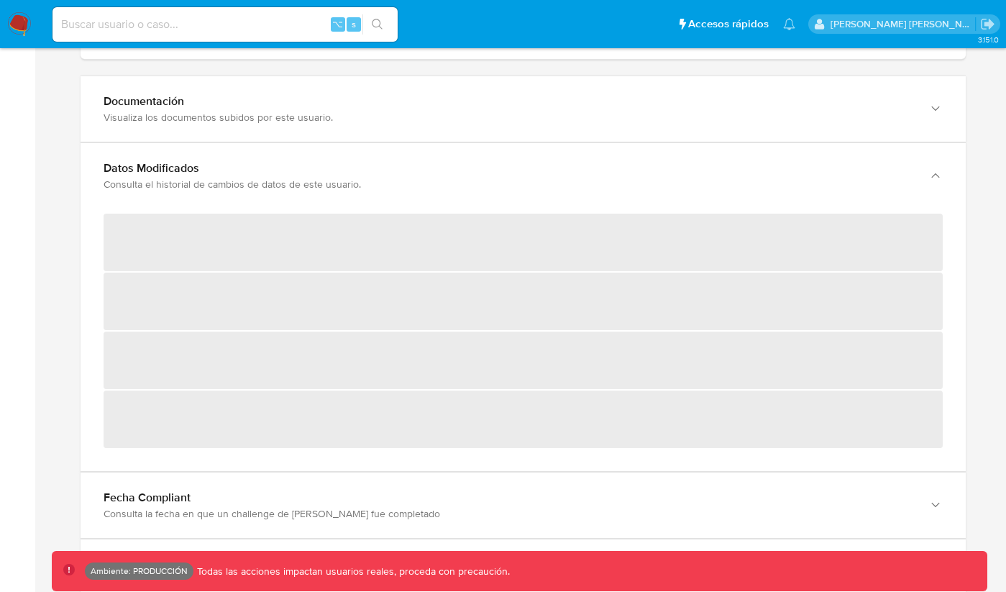
scroll to position [1601, 0]
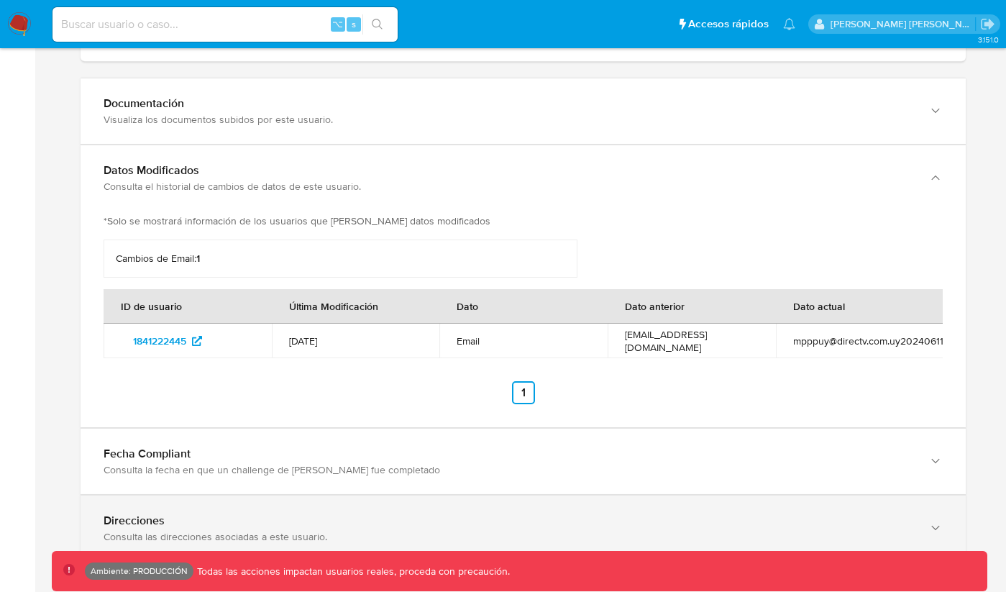
click at [208, 513] on div "Direcciones" at bounding box center [509, 520] width 810 height 14
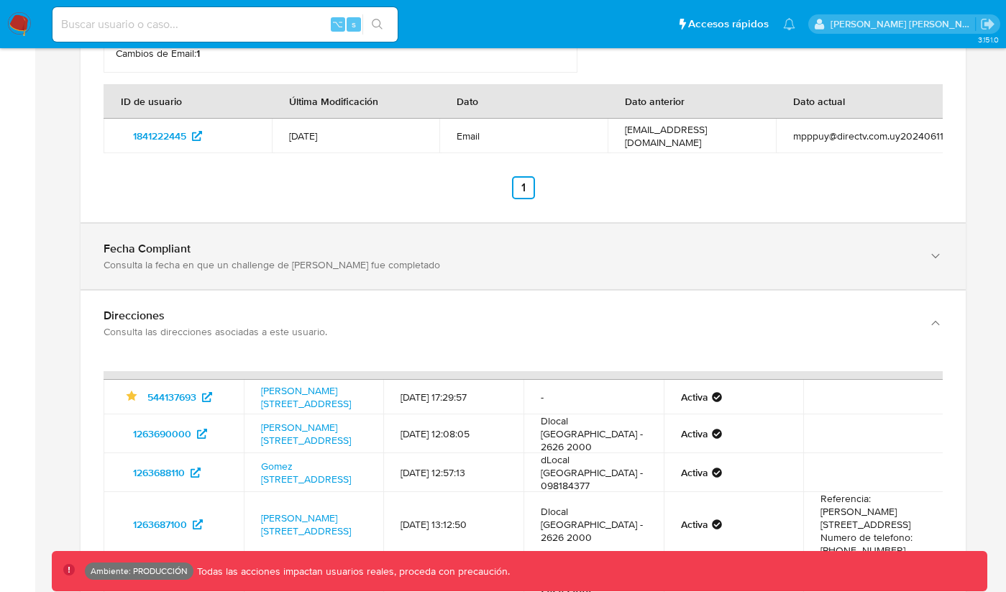
scroll to position [1816, 0]
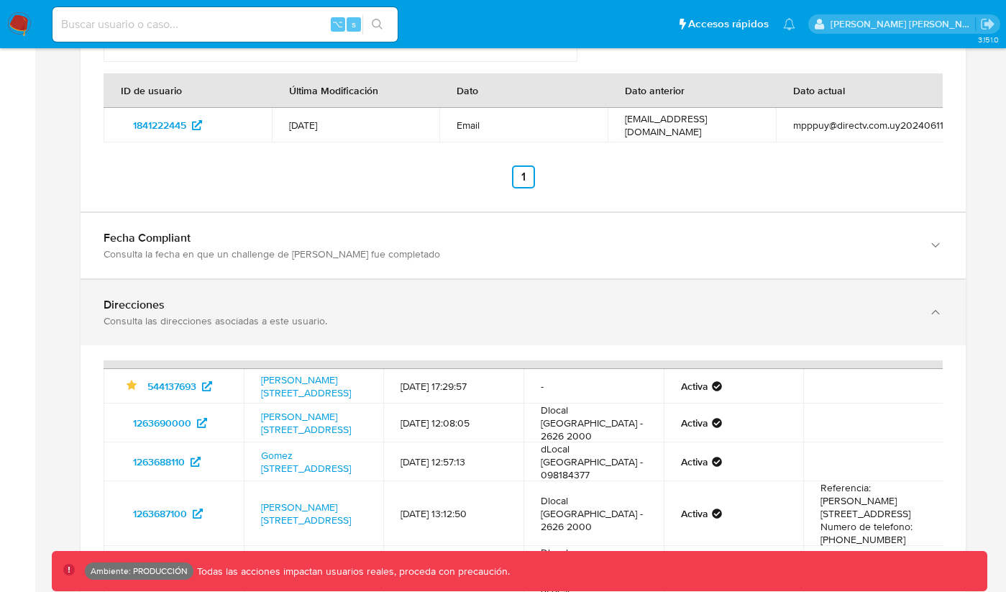
click at [576, 314] on div "Direcciones Consulta las direcciones asociadas a este usuario." at bounding box center [523, 312] width 885 height 65
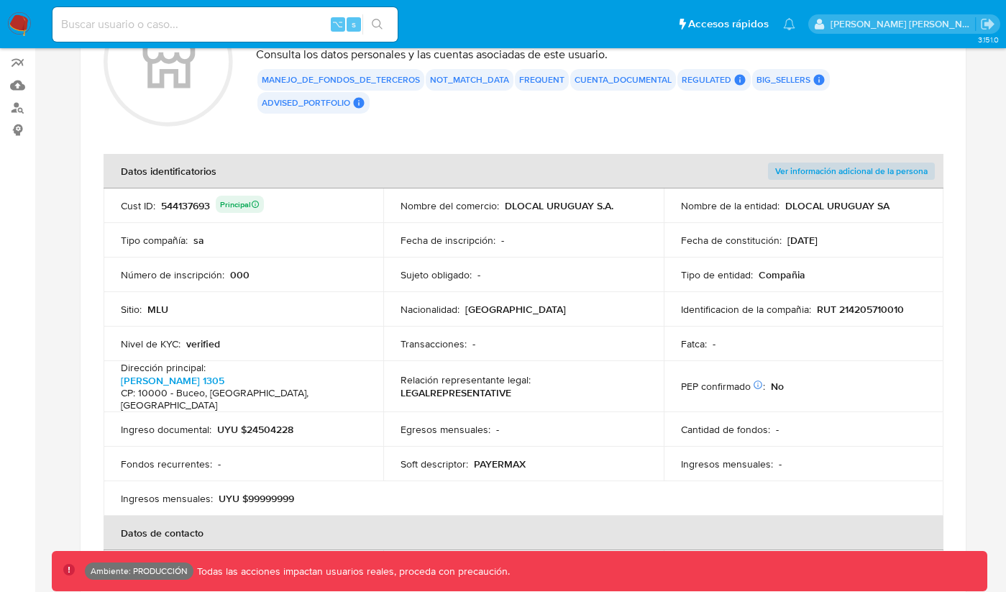
scroll to position [189, 0]
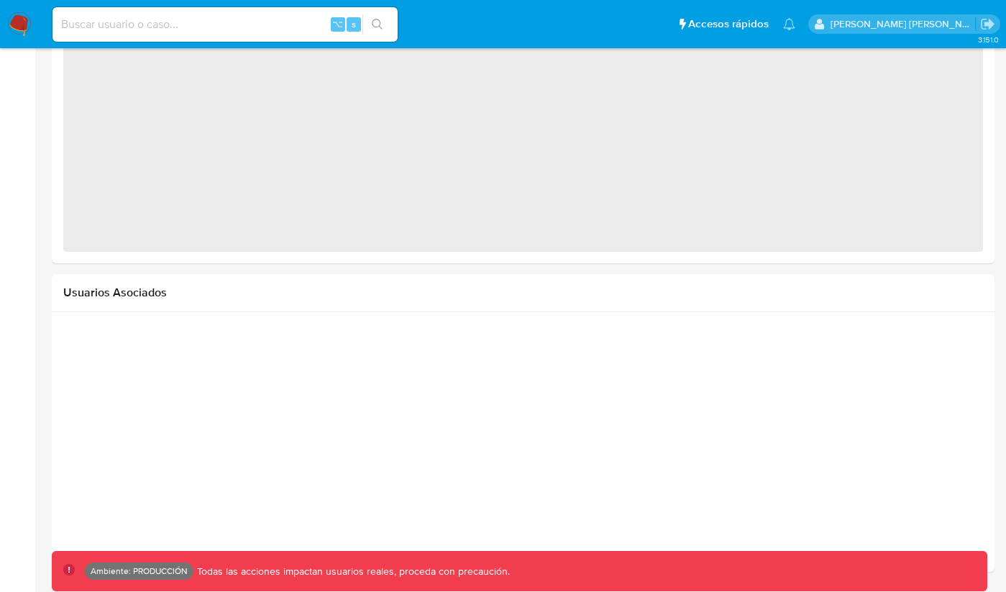
select select "10"
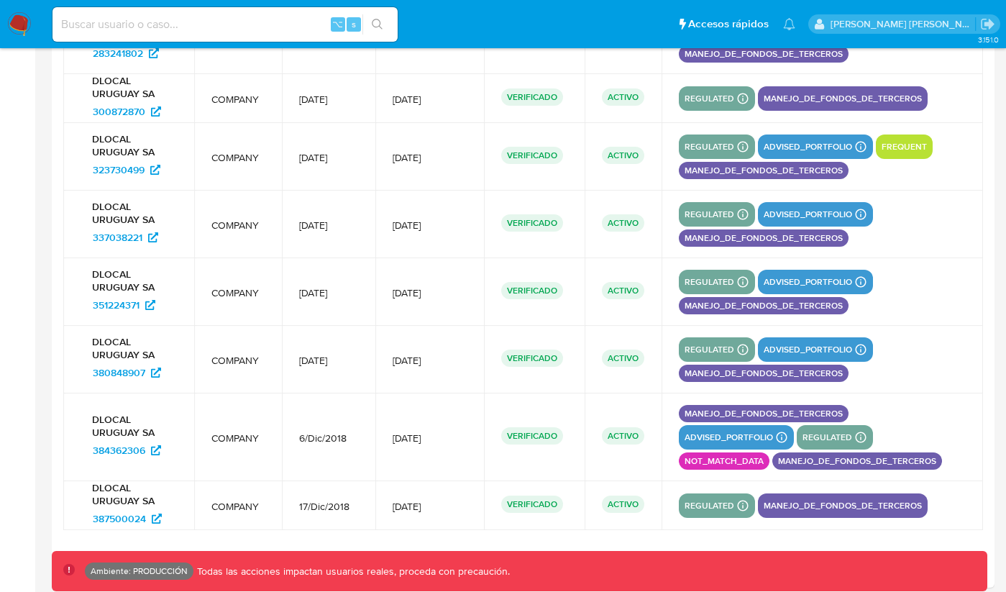
scroll to position [2112, 0]
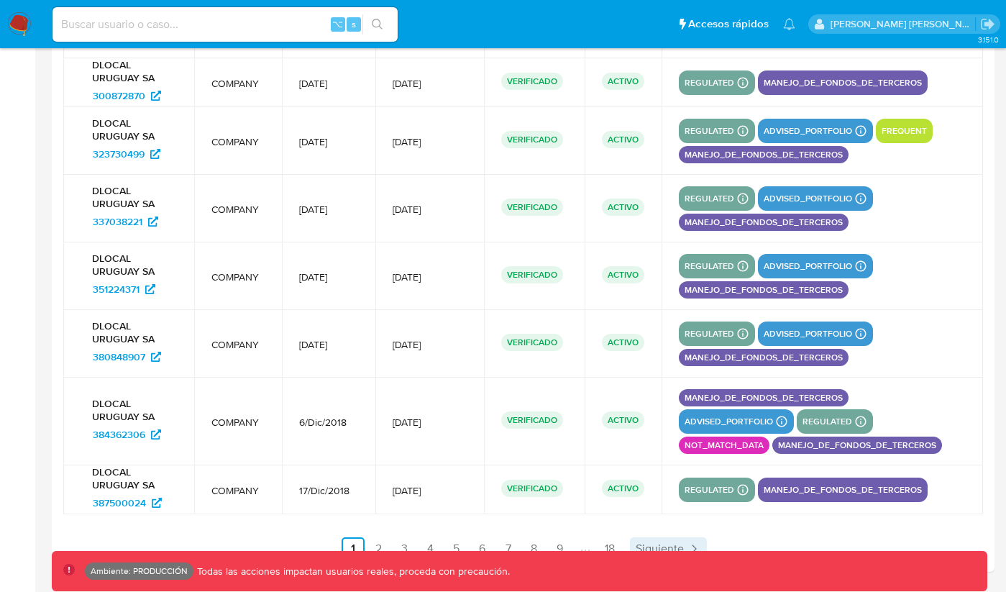
click at [647, 547] on span "Siguiente" at bounding box center [660, 549] width 48 height 12
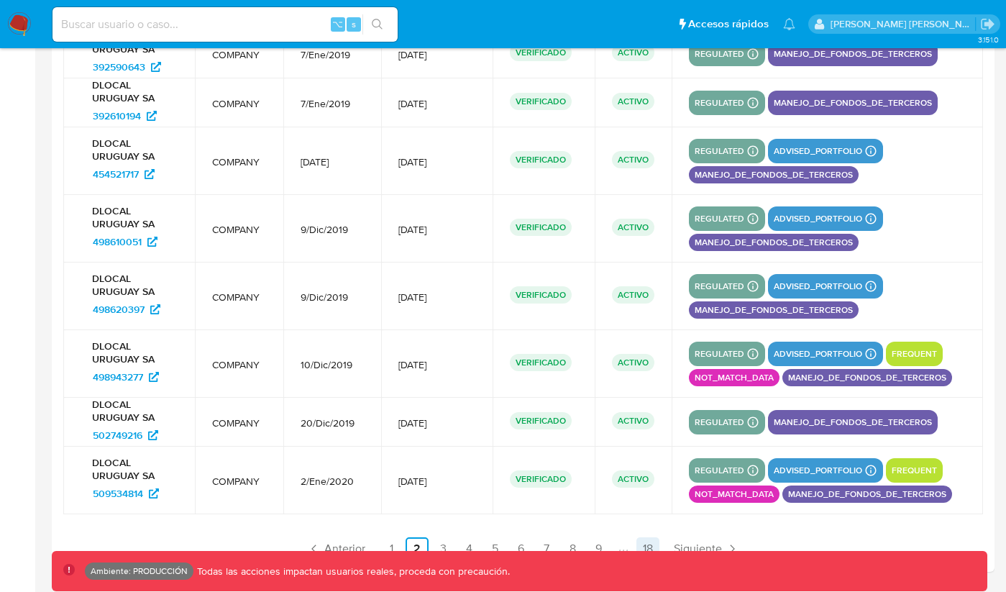
click at [648, 547] on link "18" at bounding box center [647, 548] width 23 height 23
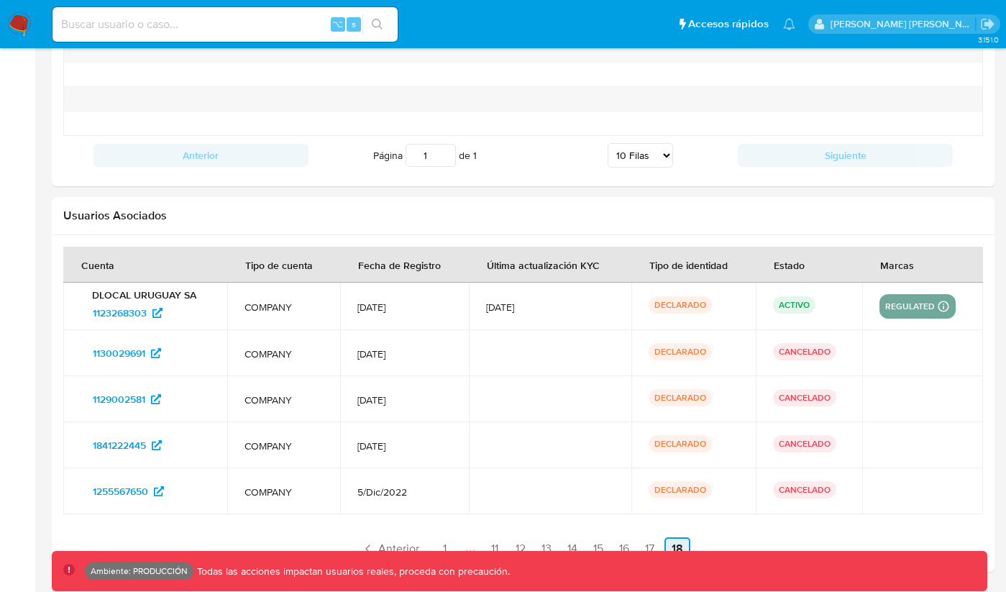
scroll to position [1657, 0]
click at [589, 547] on link "15" at bounding box center [598, 548] width 23 height 23
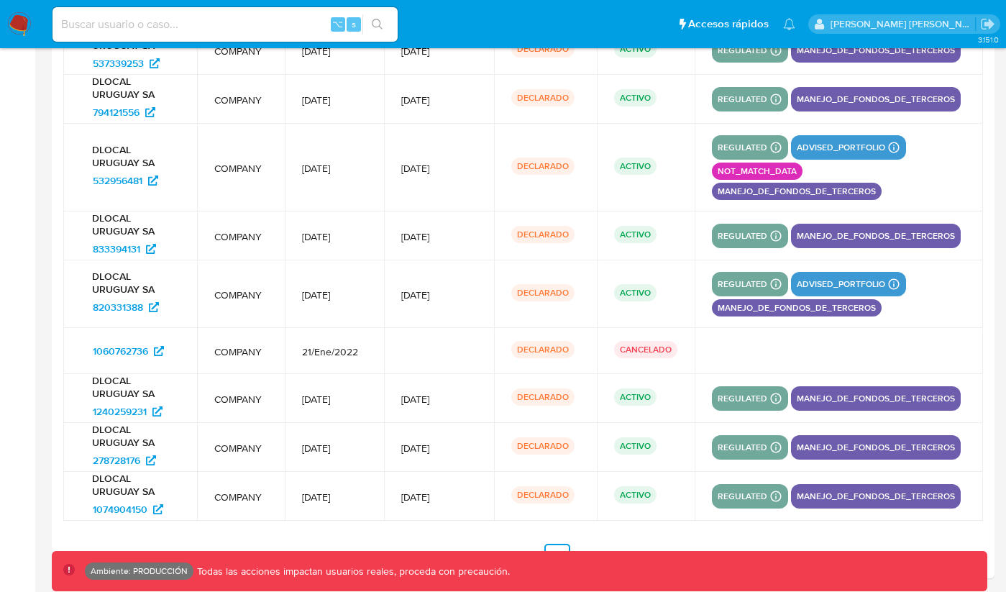
scroll to position [1995, 0]
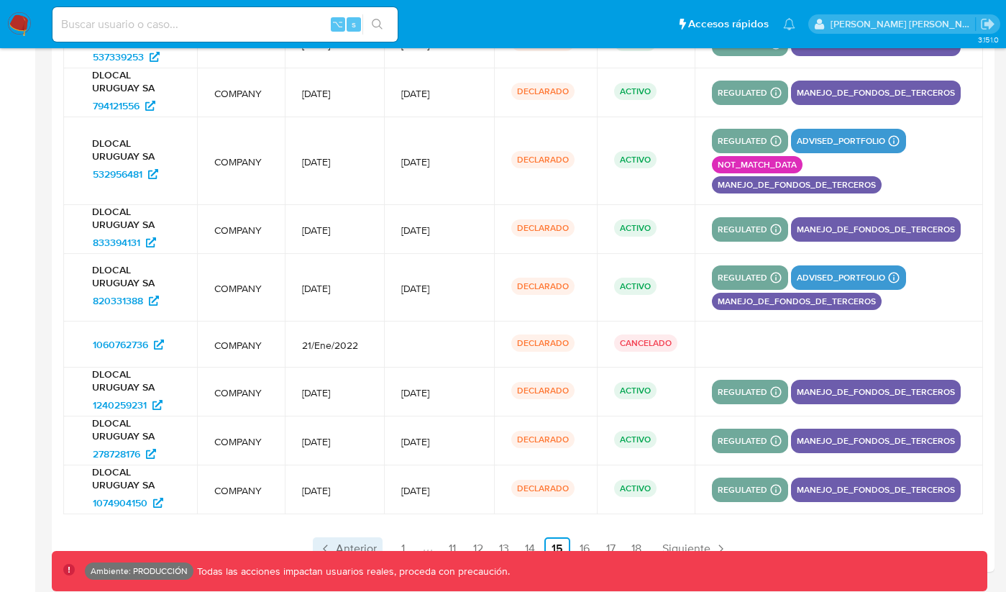
click at [361, 548] on span "Anterior" at bounding box center [356, 549] width 41 height 12
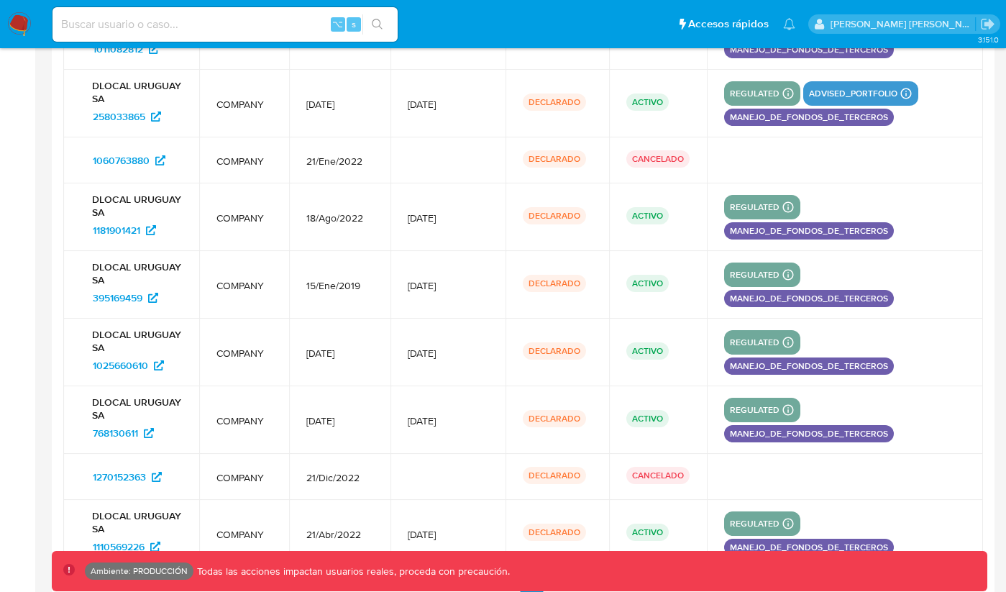
scroll to position [2063, 0]
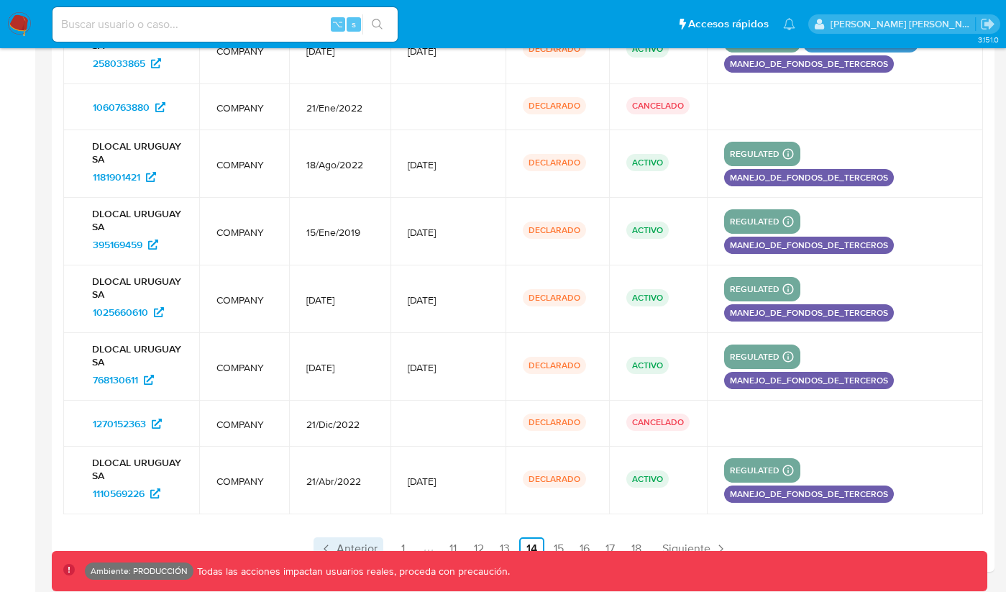
click at [358, 549] on span "Anterior" at bounding box center [357, 549] width 41 height 12
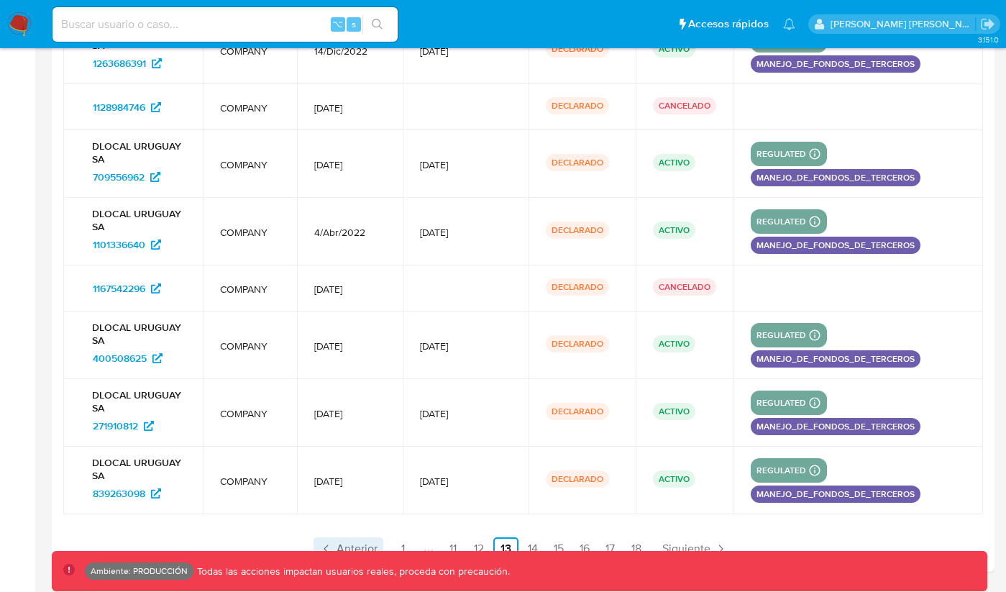
click at [358, 549] on span "Anterior" at bounding box center [357, 549] width 41 height 12
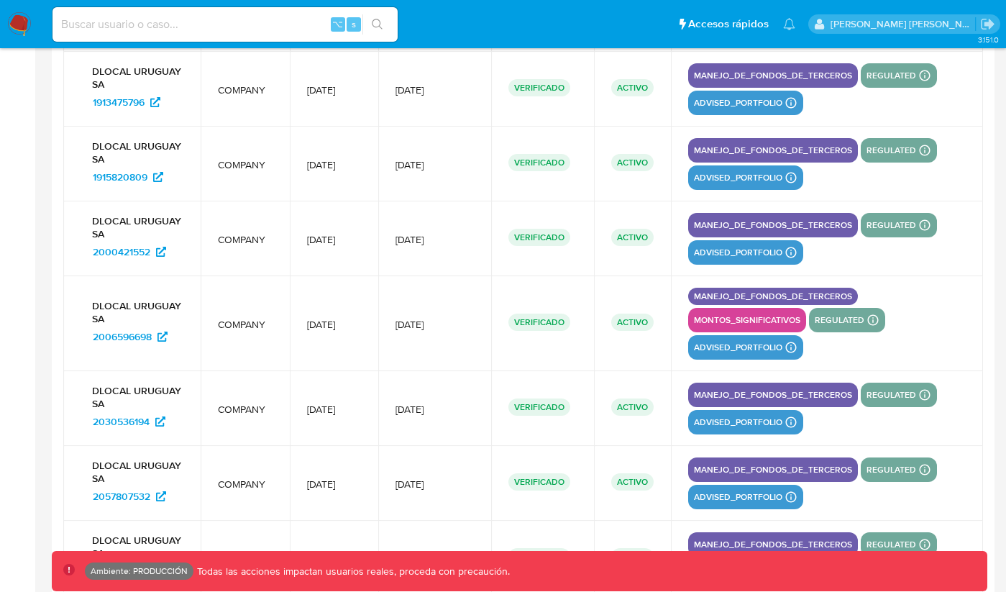
click at [358, 549] on td "30/Oct/2024" at bounding box center [334, 558] width 88 height 75
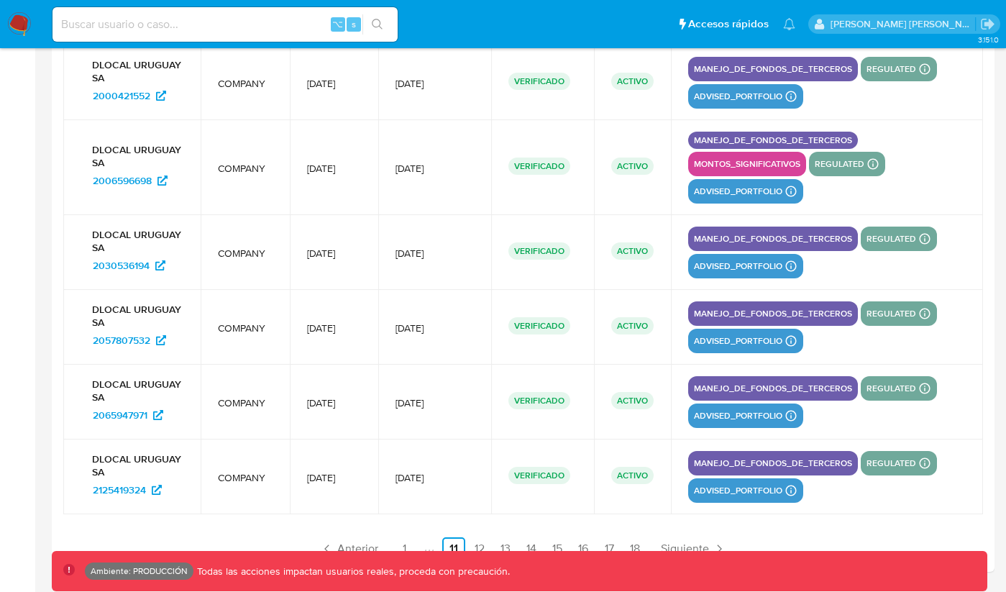
click at [358, 548] on span "Anterior" at bounding box center [357, 549] width 41 height 12
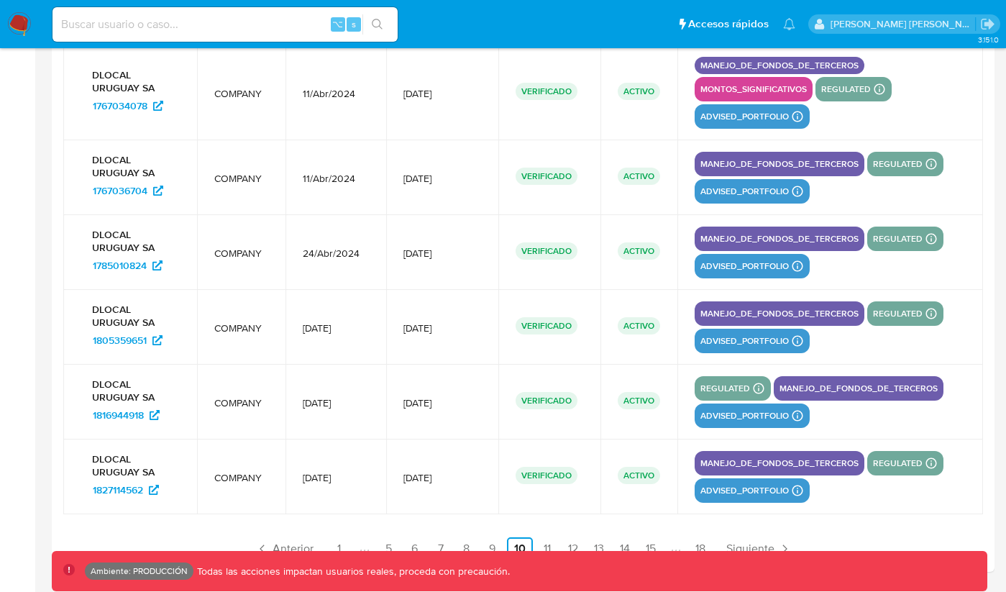
click at [359, 546] on icon "Paginación" at bounding box center [361, 550] width 4 height 12
click at [310, 547] on span "Anterior" at bounding box center [293, 549] width 41 height 12
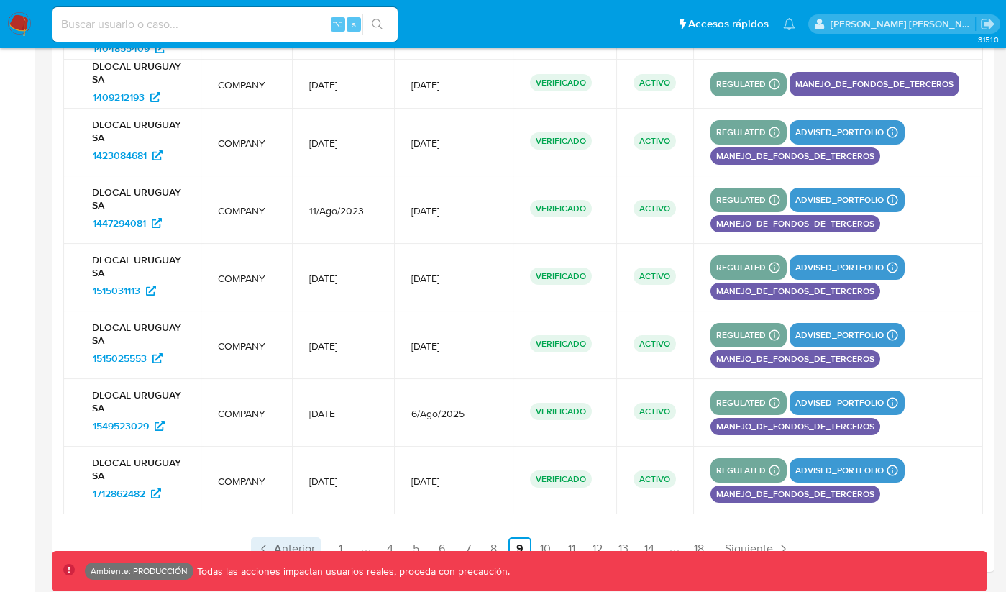
click at [310, 547] on span "Anterior" at bounding box center [294, 549] width 41 height 12
click at [271, 547] on icon "Paginación" at bounding box center [264, 548] width 14 height 14
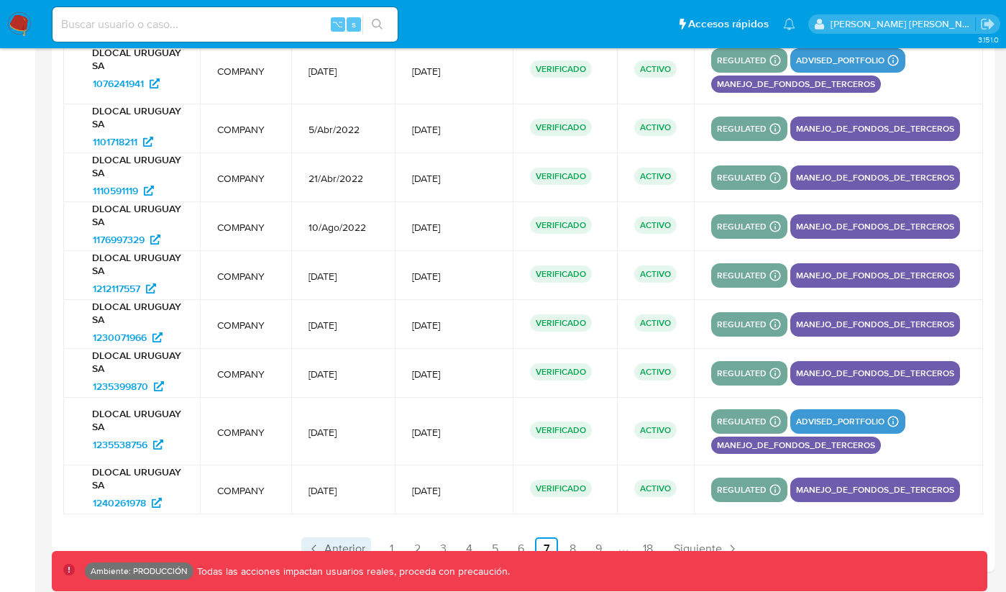
click at [310, 547] on icon "Paginación" at bounding box center [314, 548] width 14 height 14
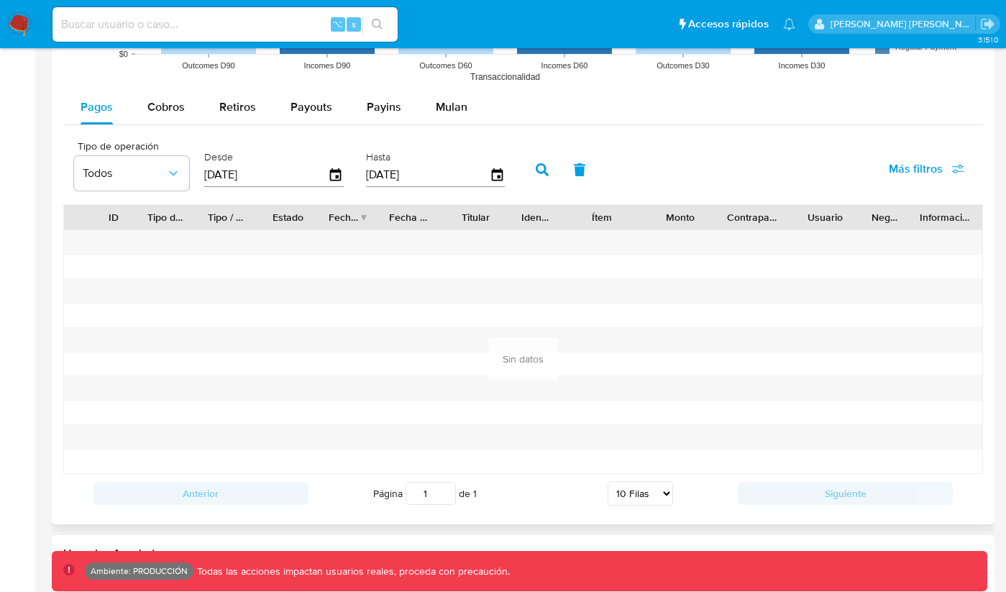
scroll to position [1406, 0]
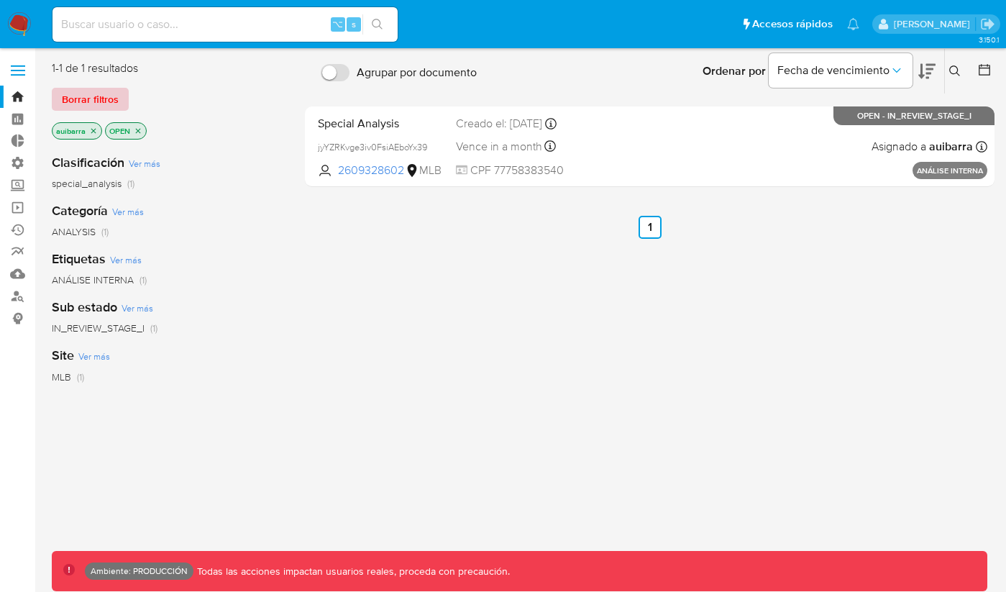
click at [101, 99] on span "Borrar filtros" at bounding box center [90, 99] width 57 height 20
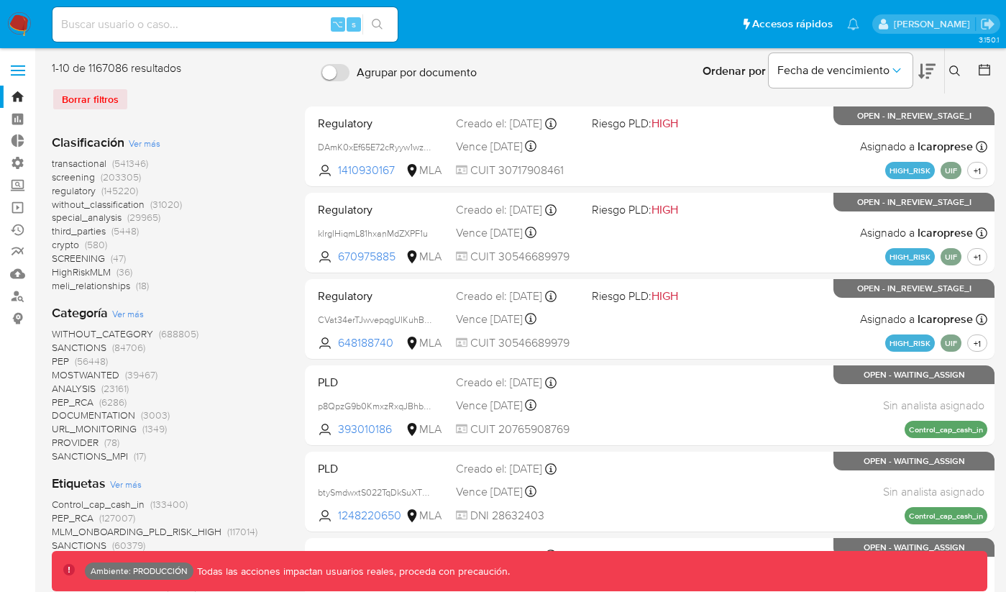
click at [172, 27] on input at bounding box center [224, 24] width 345 height 19
paste input "1763579589"
type input "1763579589"
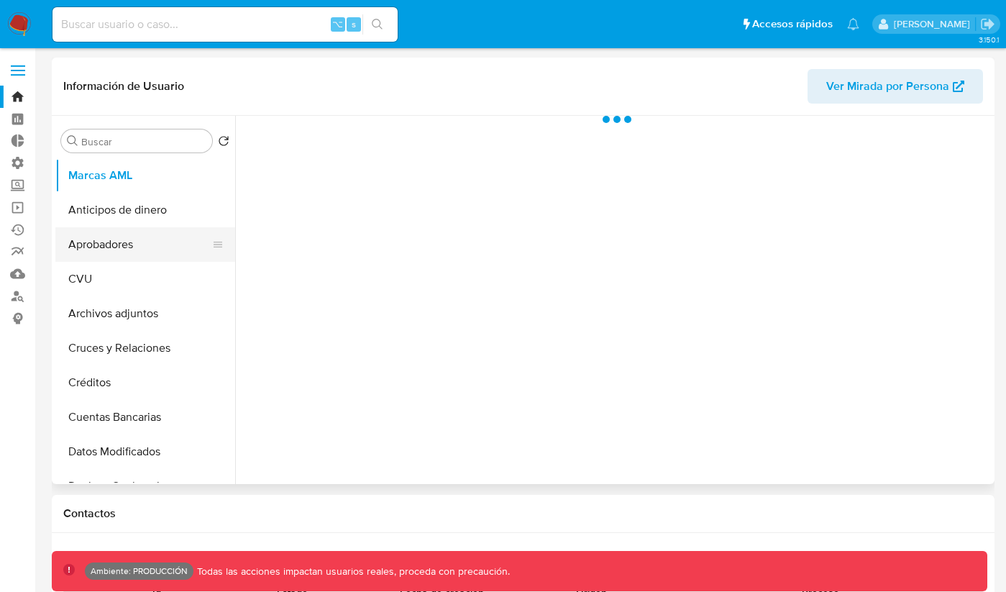
click at [119, 250] on button "Aprobadores" at bounding box center [139, 244] width 168 height 35
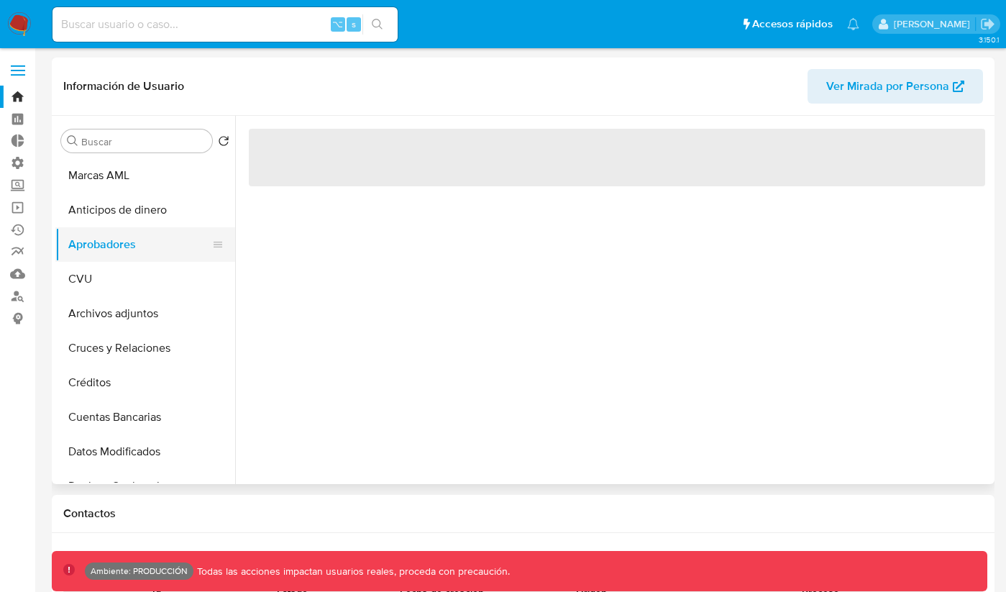
select select "10"
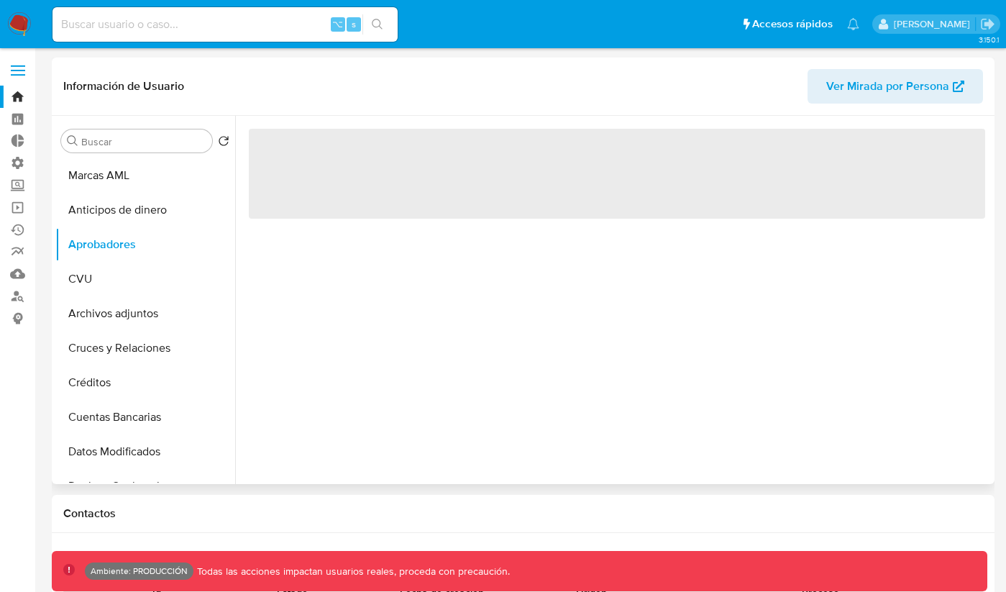
click at [901, 84] on span "Ver Mirada por Persona" at bounding box center [887, 86] width 123 height 35
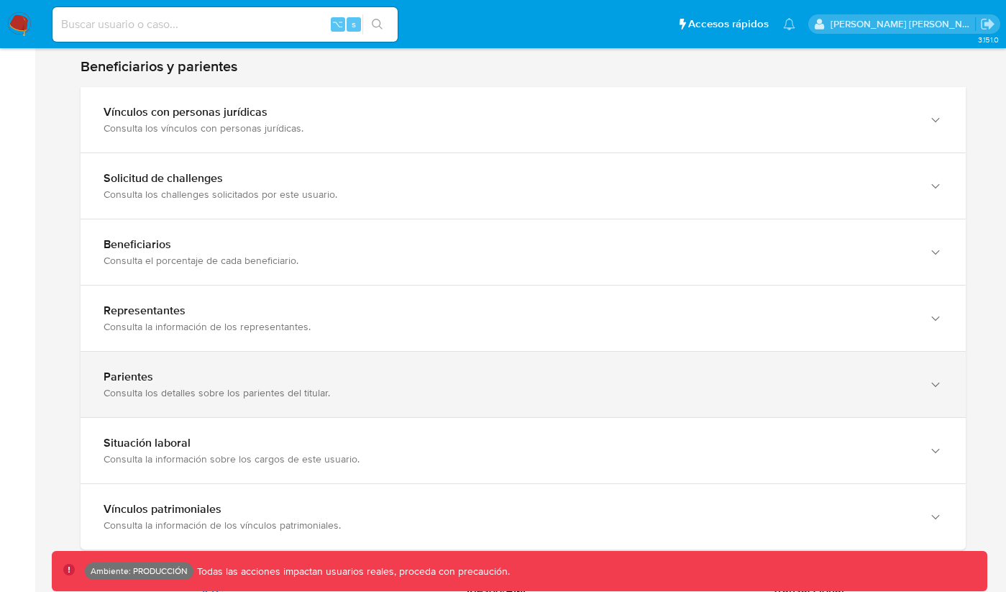
click at [331, 395] on div "Consulta los detalles sobre los parientes del titular." at bounding box center [509, 392] width 810 height 13
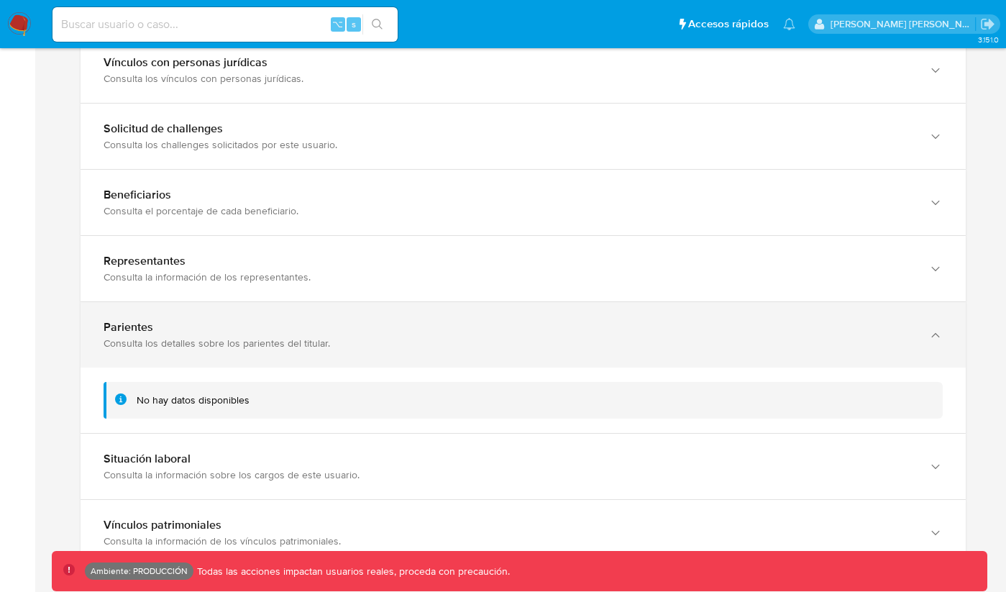
scroll to position [929, 0]
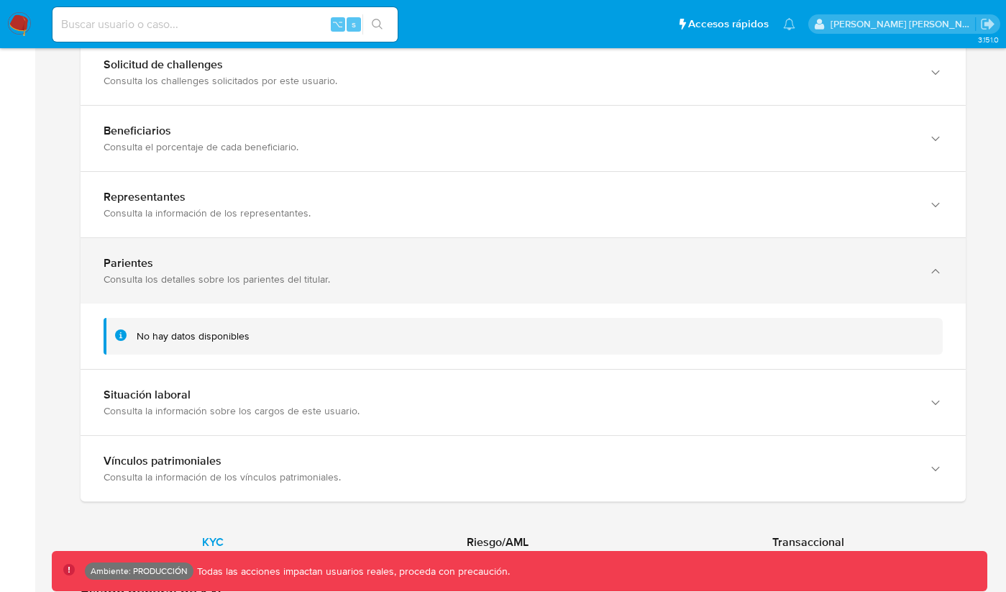
click at [377, 285] on div "Parientes Consulta los detalles sobre los parientes del titular." at bounding box center [523, 270] width 885 height 65
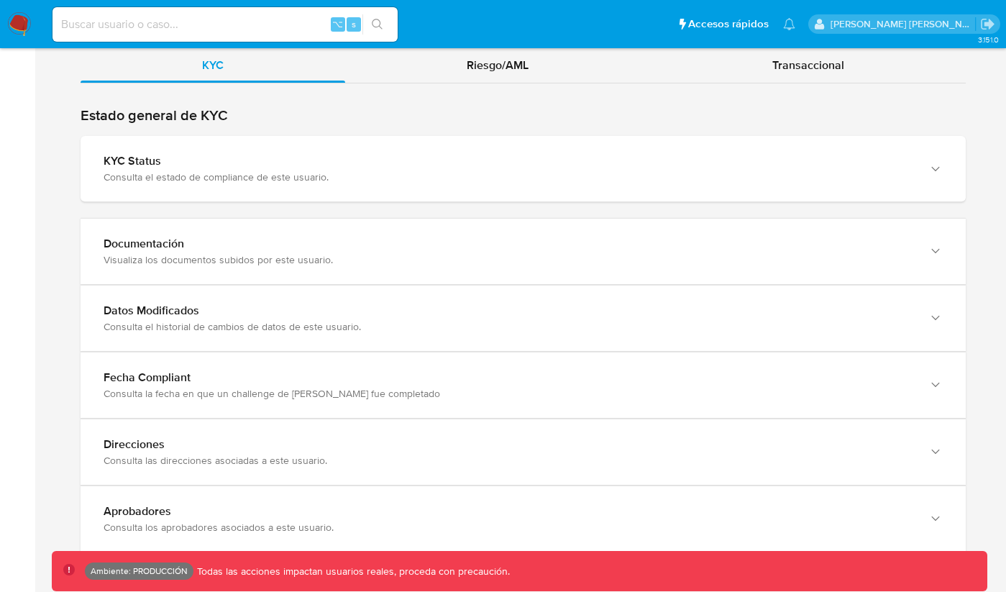
scroll to position [1344, 0]
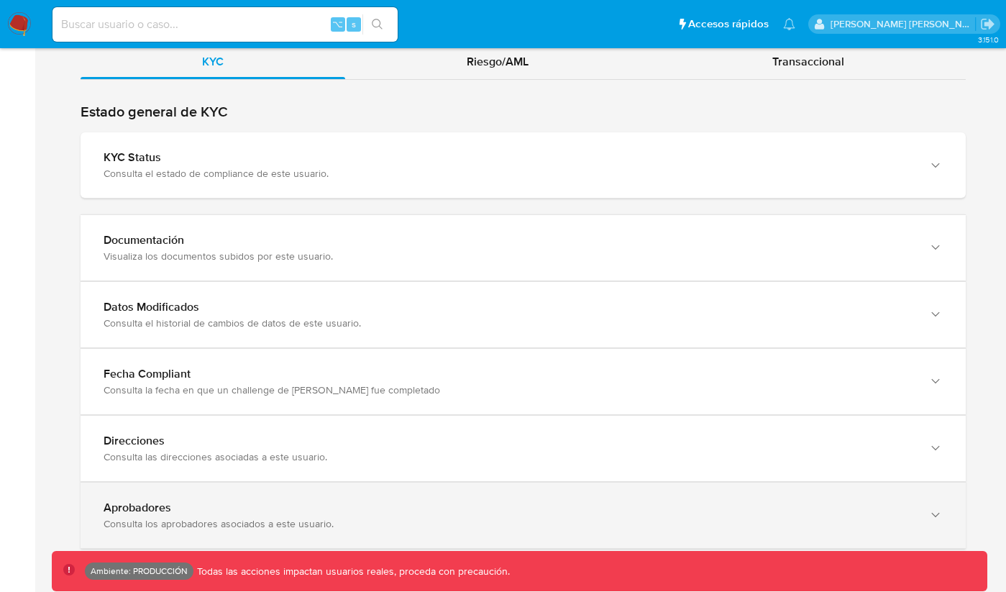
click at [262, 498] on div "Aprobadores Consulta los aprobadores asociados a este usuario." at bounding box center [523, 514] width 885 height 65
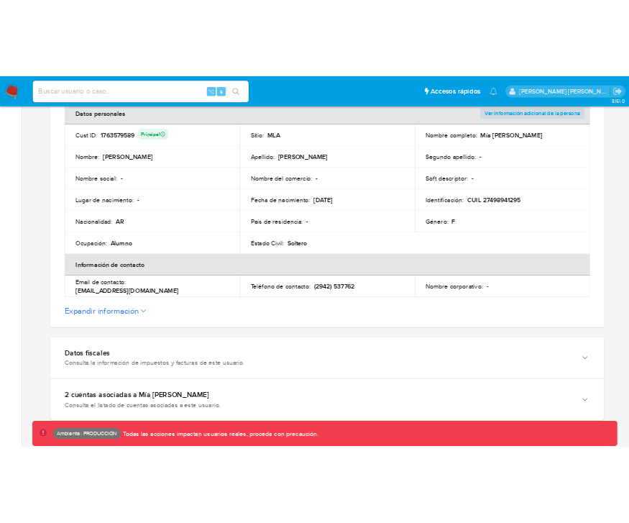
scroll to position [0, 0]
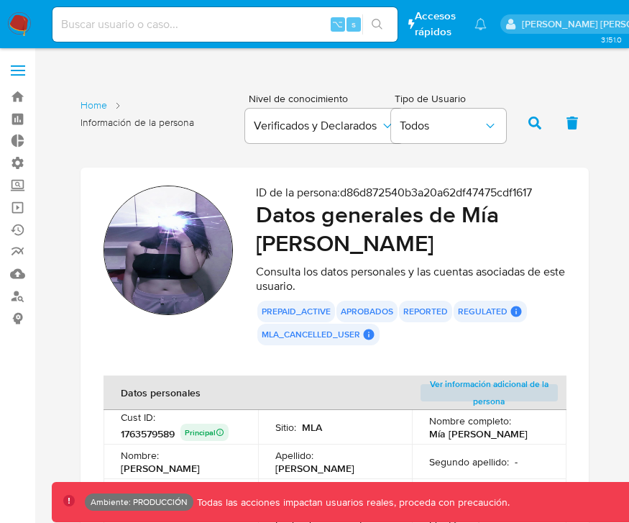
click at [513, 311] on icon at bounding box center [516, 311] width 13 height 13
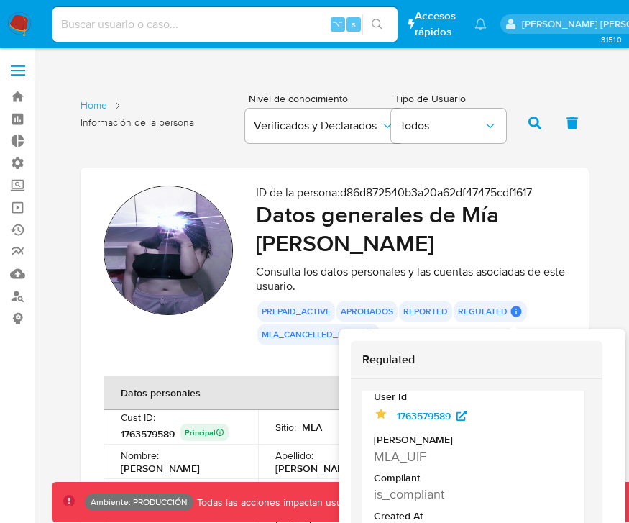
scroll to position [55, 0]
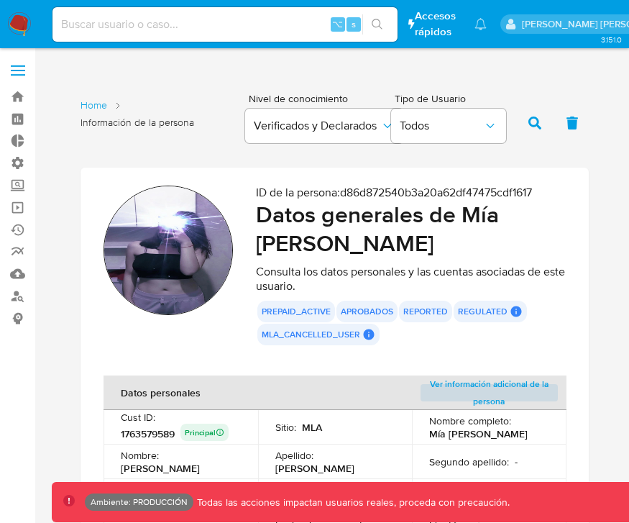
click at [516, 311] on icon at bounding box center [516, 311] width 11 height 11
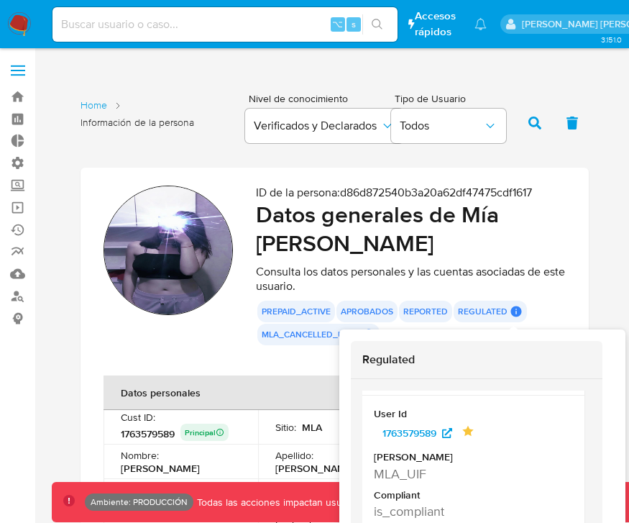
scroll to position [42, 0]
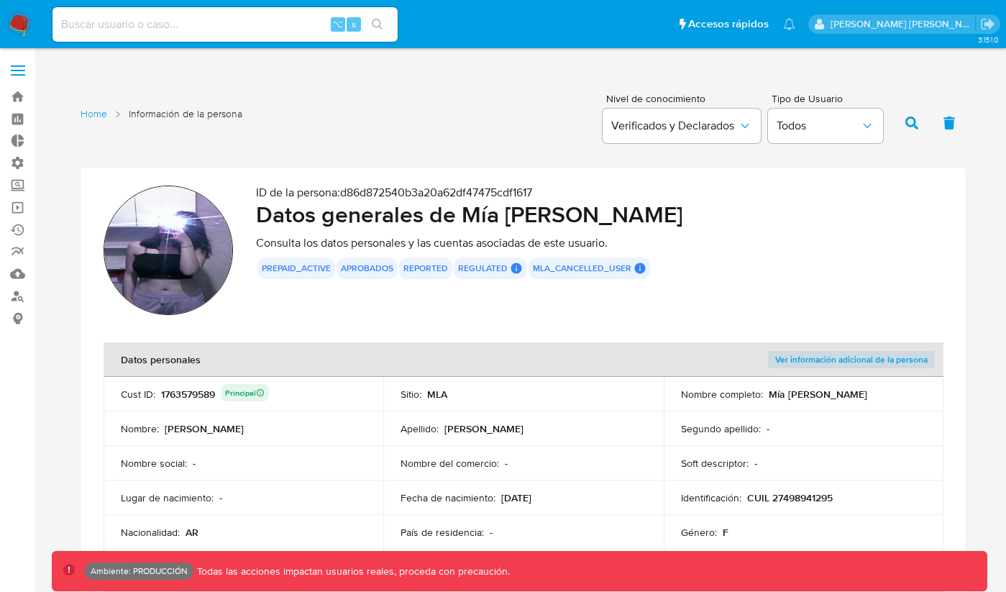
click at [515, 271] on icon at bounding box center [516, 268] width 11 height 11
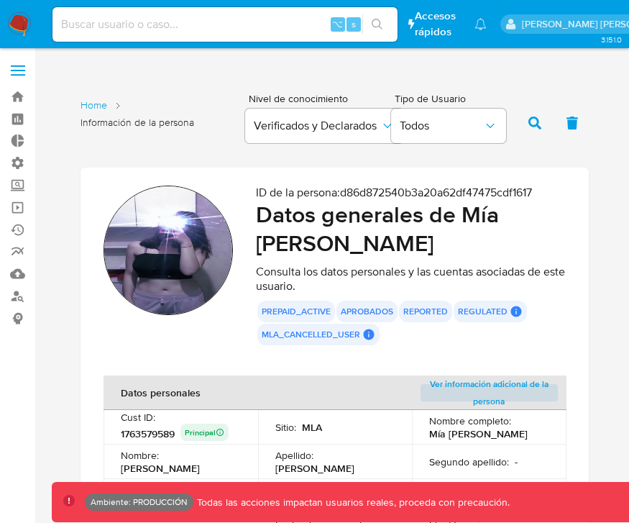
click at [513, 308] on icon at bounding box center [516, 311] width 11 height 11
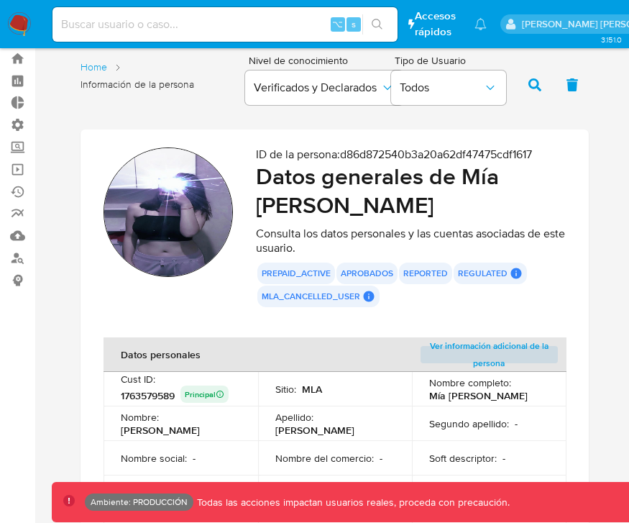
scroll to position [39, 0]
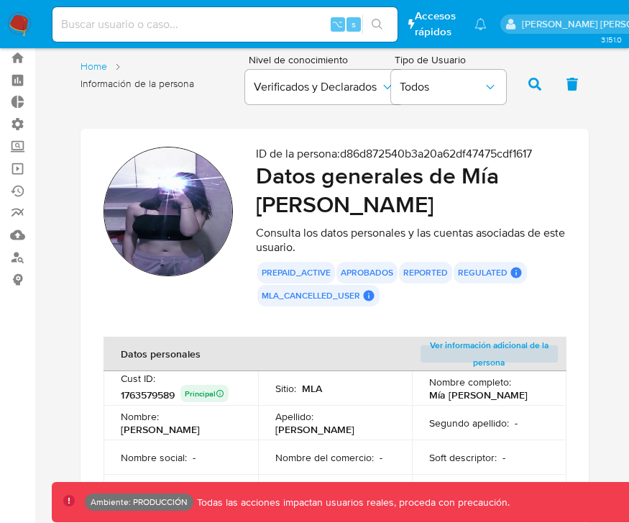
click at [505, 272] on button "regulated" at bounding box center [483, 273] width 50 height 6
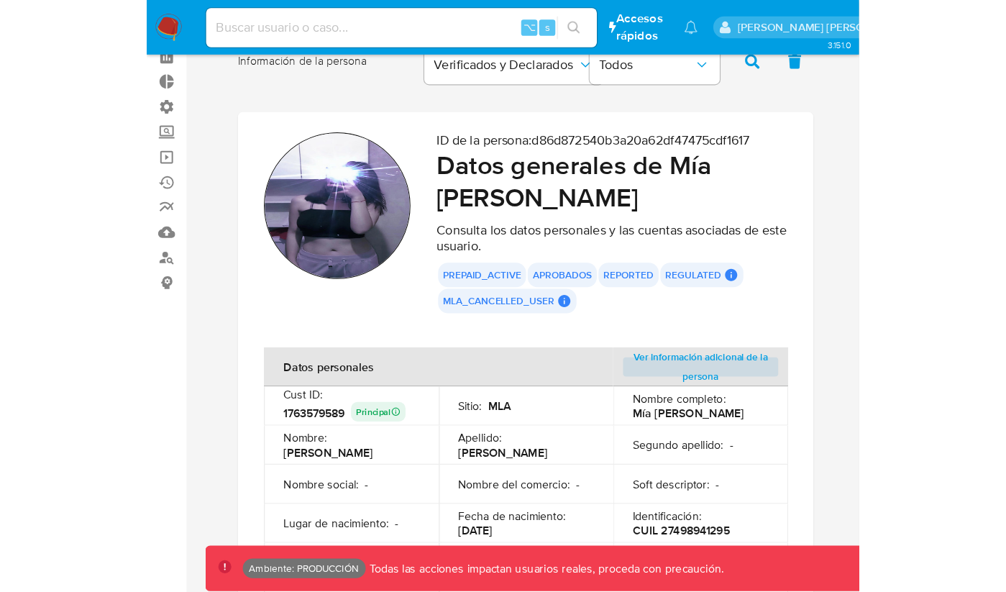
scroll to position [69, 0]
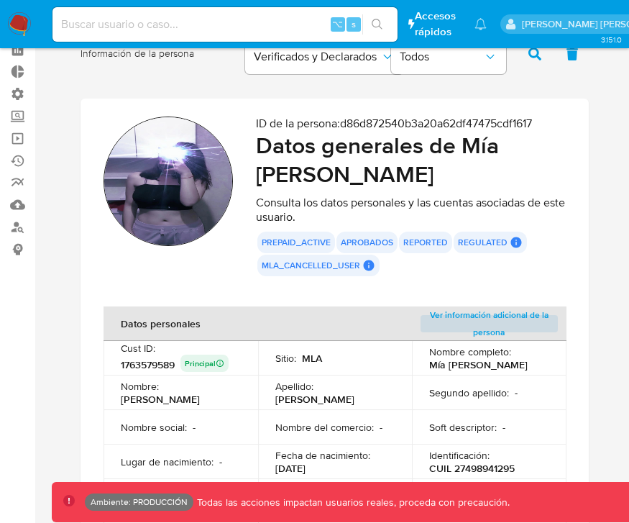
click at [514, 246] on icon at bounding box center [516, 242] width 11 height 11
click at [504, 242] on button "regulated" at bounding box center [483, 242] width 50 height 6
click at [518, 240] on icon at bounding box center [516, 242] width 11 height 11
click at [503, 242] on button "regulated" at bounding box center [483, 242] width 50 height 6
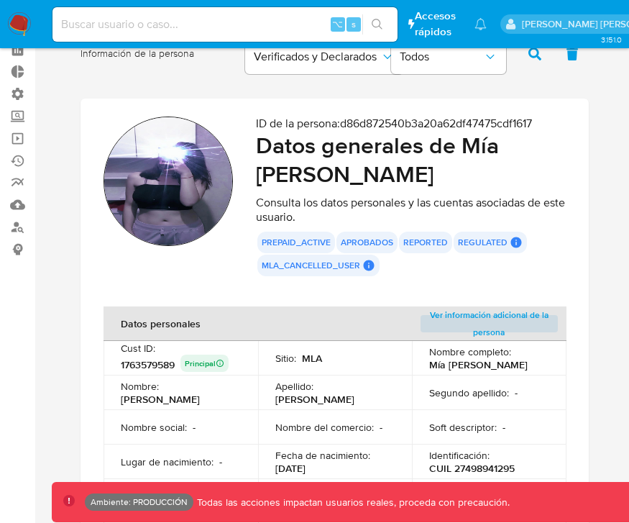
click at [505, 242] on button "regulated" at bounding box center [483, 242] width 50 height 6
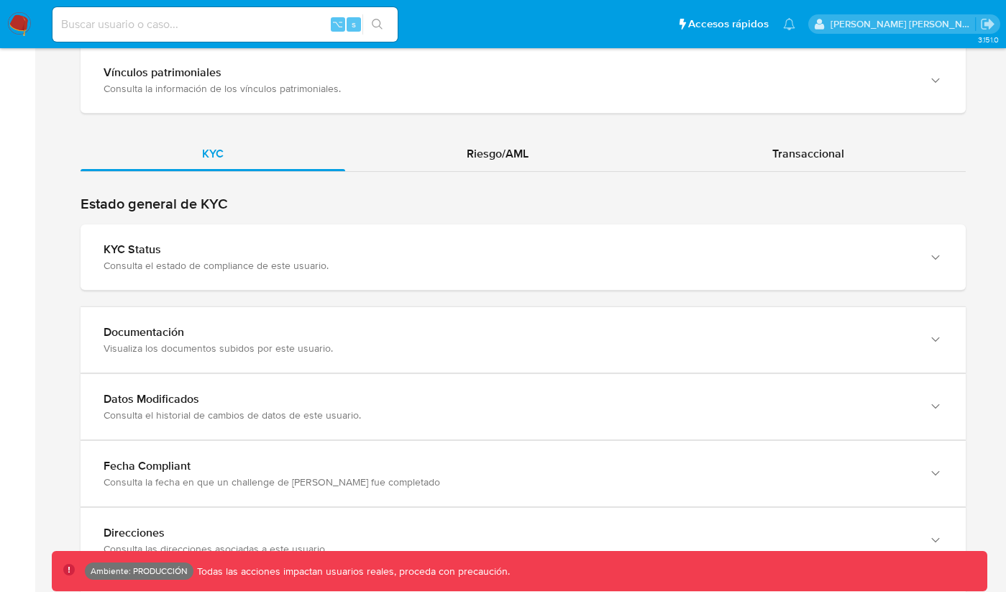
scroll to position [1245, 0]
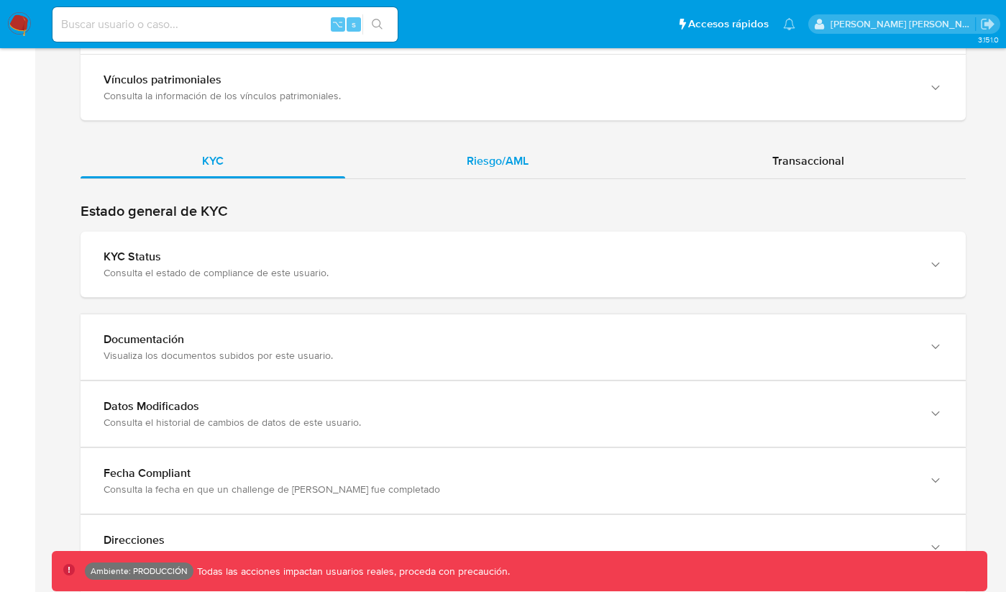
click at [495, 166] on span "Riesgo/AML" at bounding box center [498, 160] width 62 height 17
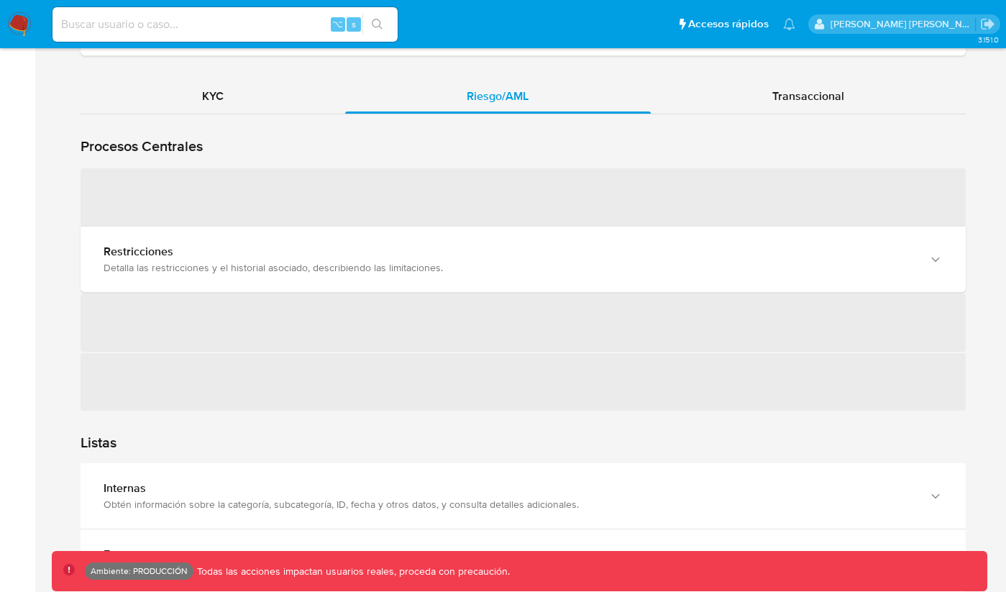
scroll to position [1312, 0]
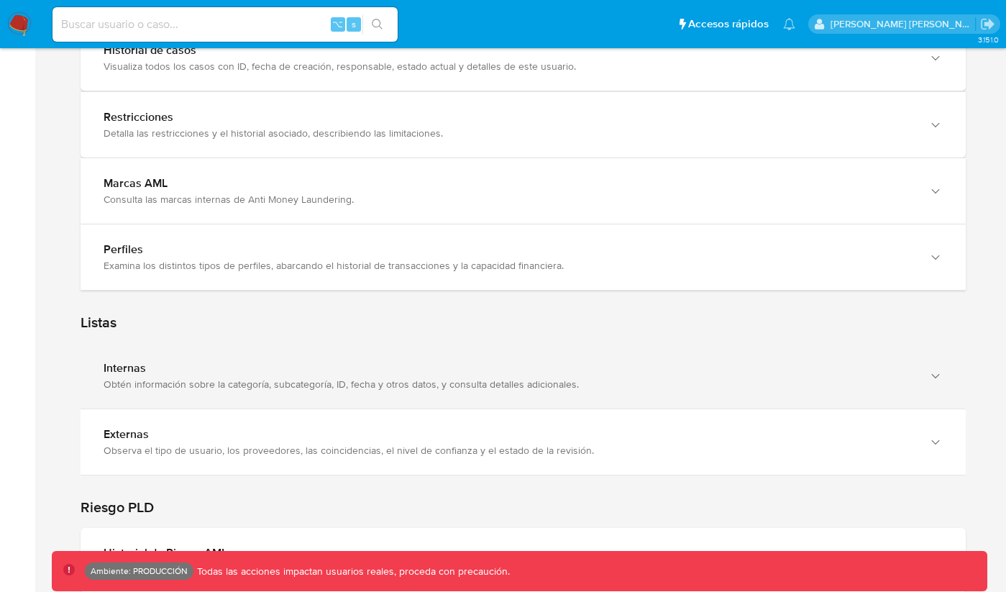
click at [399, 362] on div "Internas" at bounding box center [509, 368] width 810 height 14
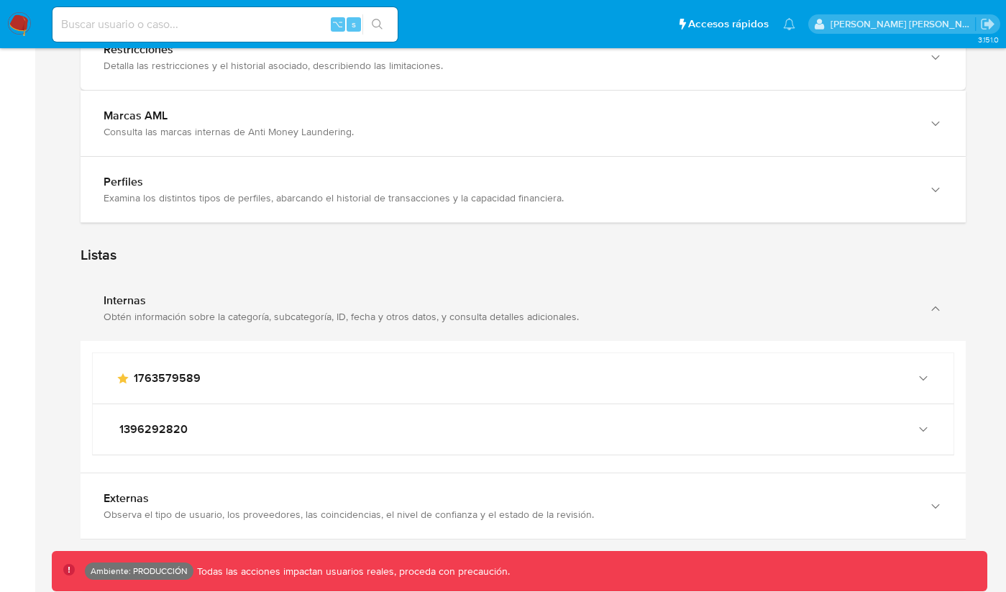
scroll to position [1527, 0]
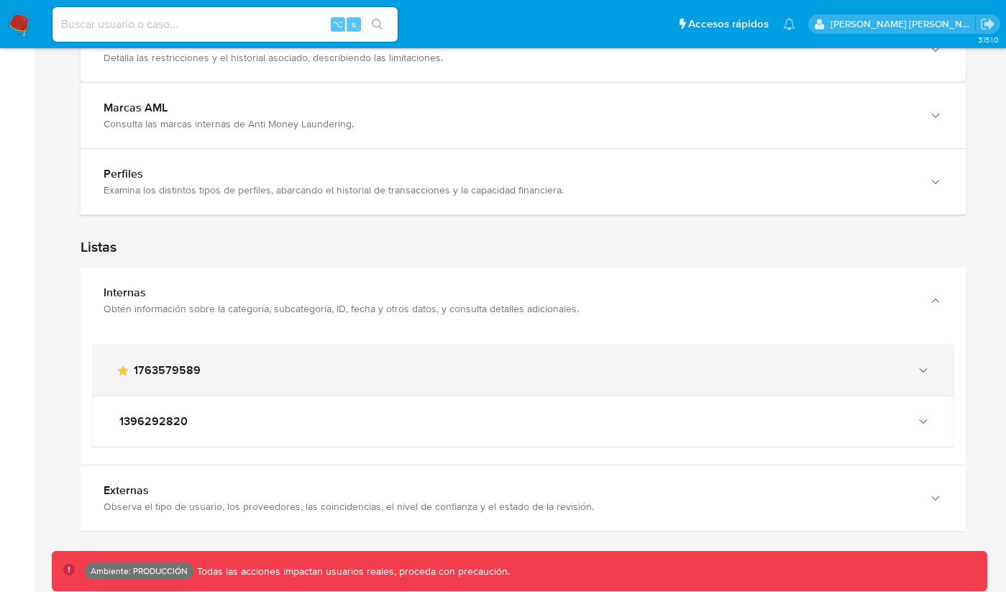
click at [379, 345] on div "main-user-icon 1763579589" at bounding box center [523, 370] width 861 height 50
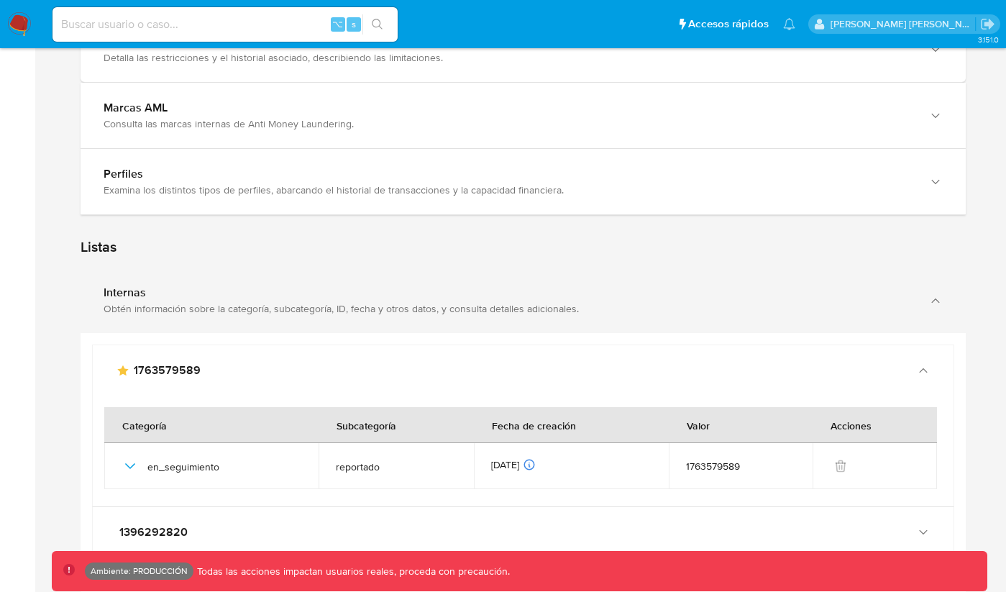
click at [401, 309] on div "Obtén información sobre la categoría, subcategoría, ID, fecha y otros datos, y …" at bounding box center [509, 308] width 810 height 13
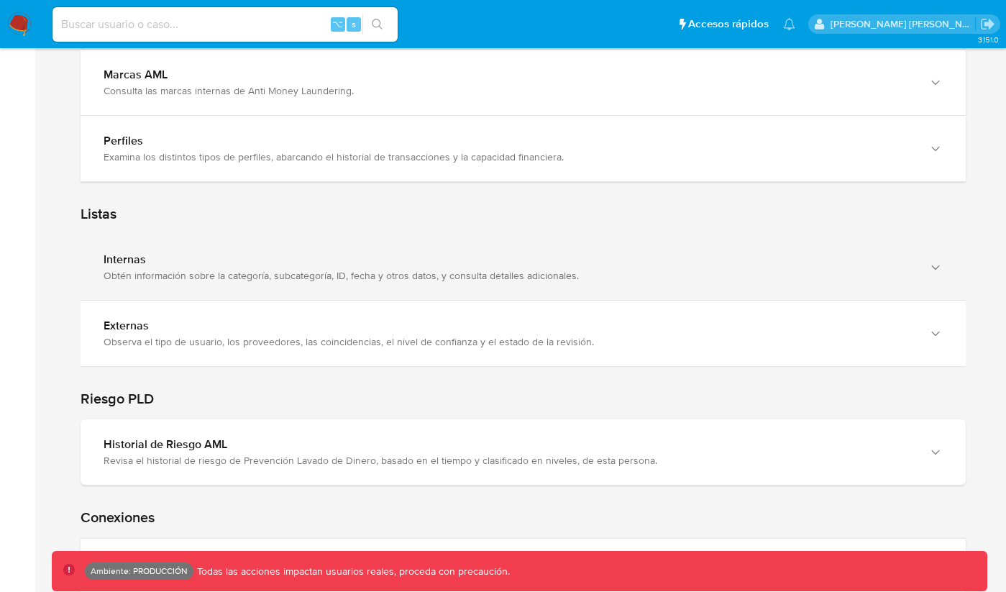
scroll to position [1567, 0]
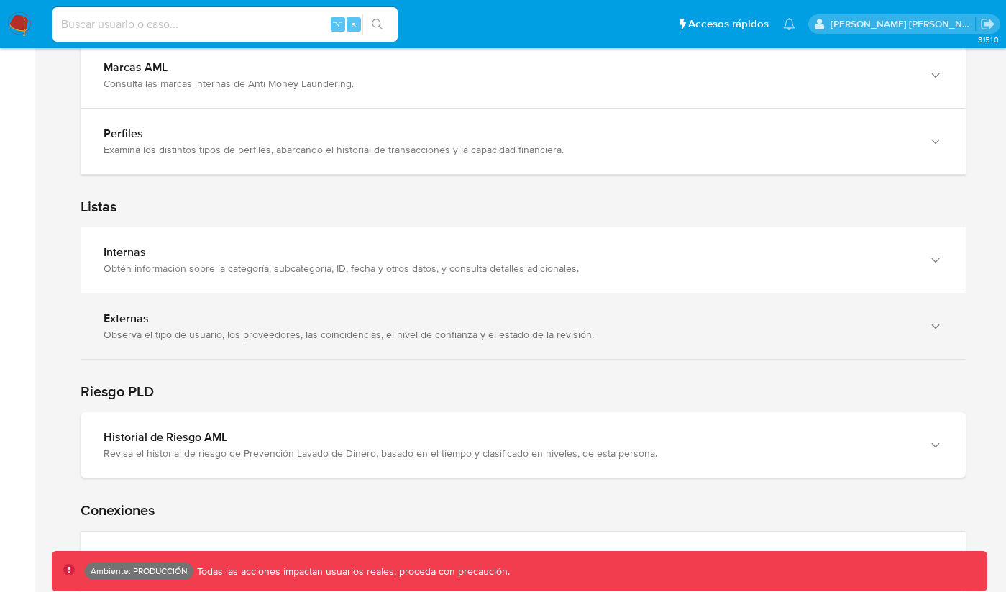
click at [395, 324] on div "Externas" at bounding box center [509, 318] width 810 height 14
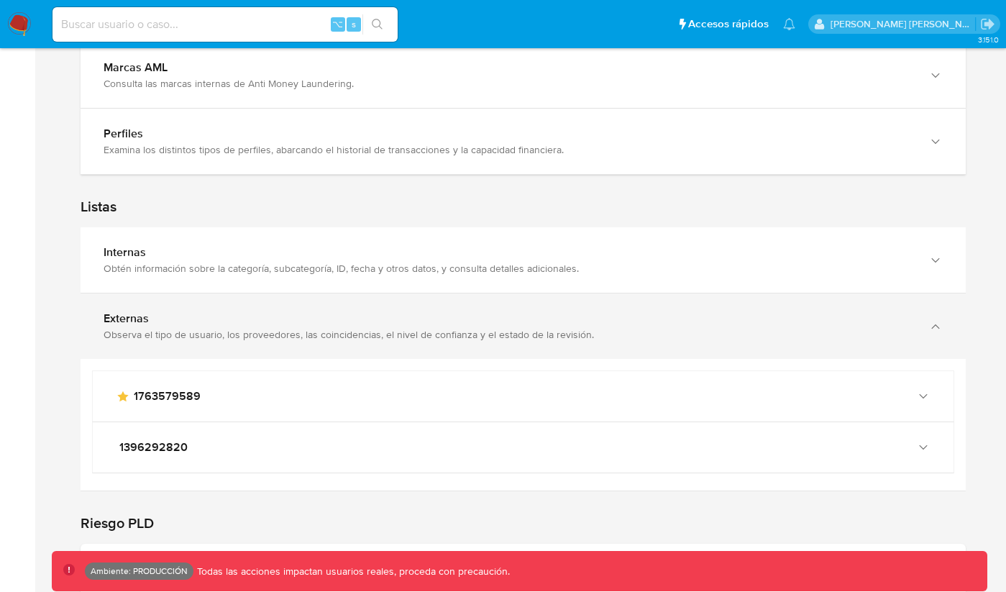
click at [395, 324] on div "Externas" at bounding box center [509, 318] width 810 height 14
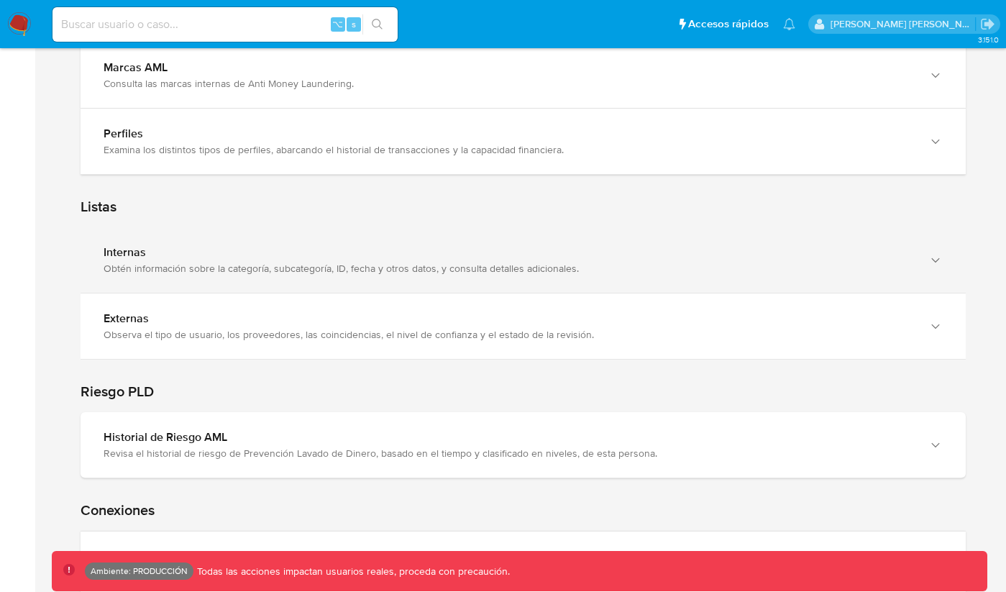
click at [191, 273] on div "Obtén información sobre la categoría, subcategoría, ID, fecha y otros datos, y …" at bounding box center [509, 268] width 810 height 13
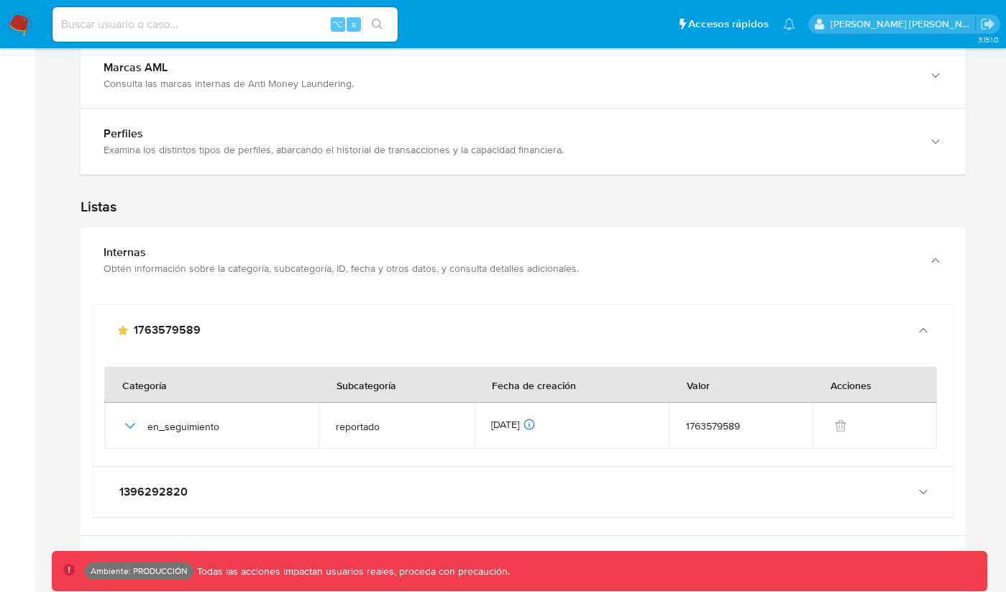
scroll to position [1579, 0]
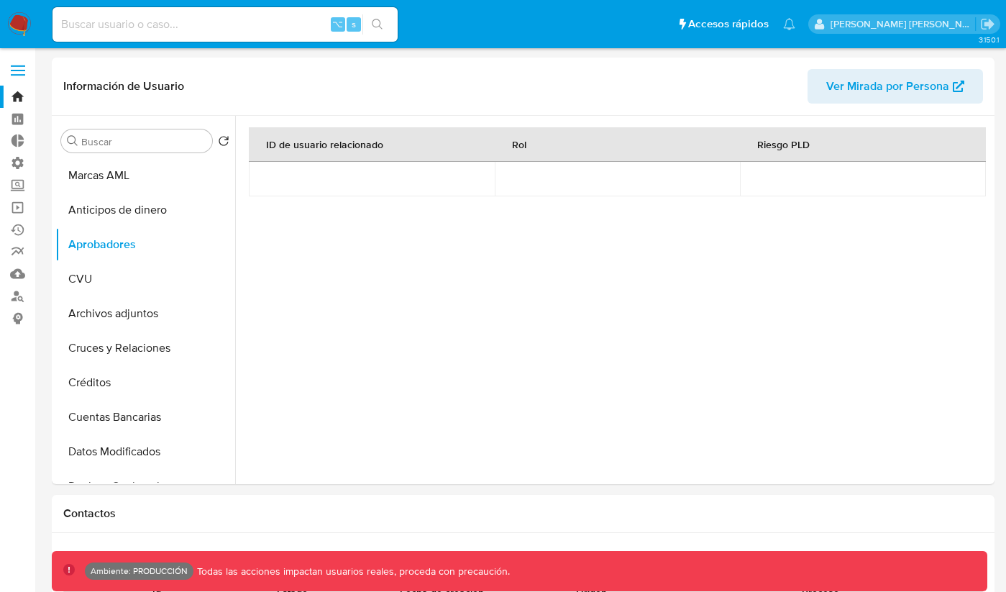
select select "10"
